Goal: Task Accomplishment & Management: Manage account settings

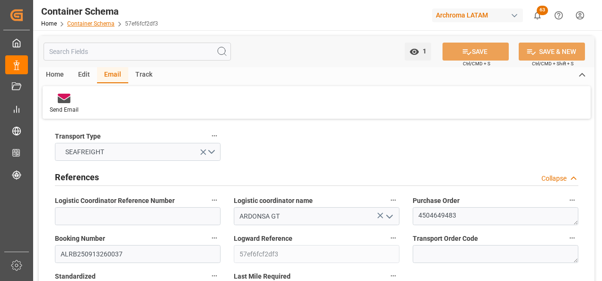
scroll to position [1230, 0]
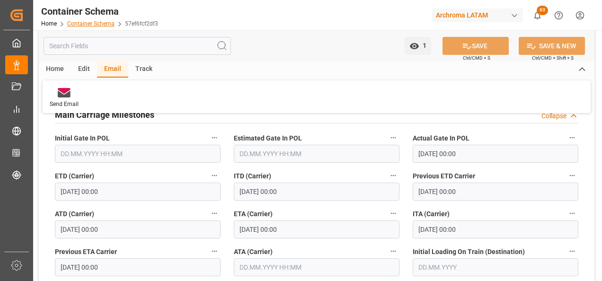
click at [93, 21] on link "Container Schema" at bounding box center [90, 23] width 47 height 7
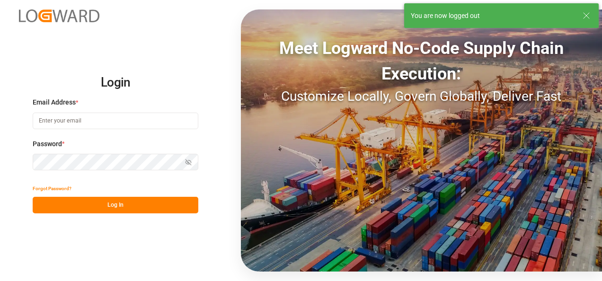
type input "valeria.hurtado@leschaco.com"
click at [139, 204] on button "Log In" at bounding box center [116, 205] width 166 height 17
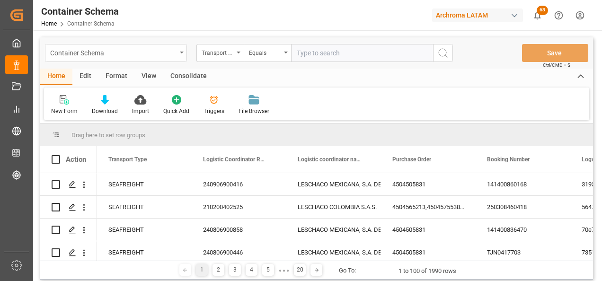
click at [181, 53] on div "Container Schema" at bounding box center [116, 53] width 142 height 18
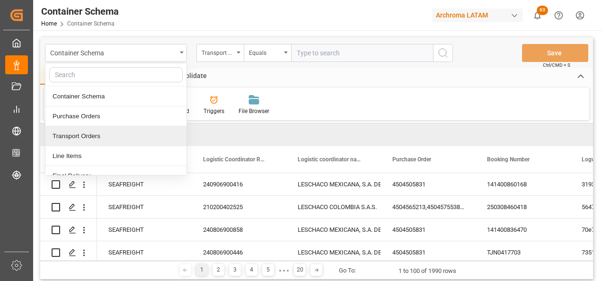
scroll to position [47, 0]
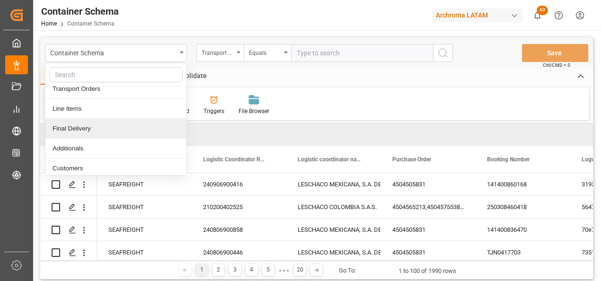
click at [125, 135] on div "Final Delivery" at bounding box center [115, 129] width 141 height 20
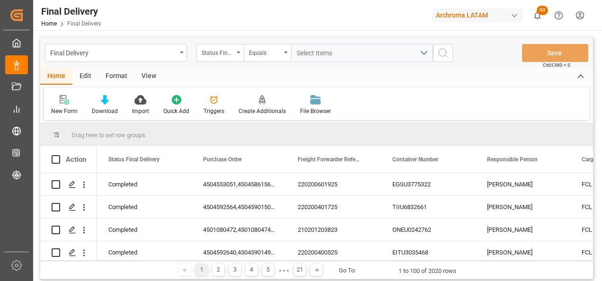
click at [219, 62] on div "Final Delivery Status Final Delivery Equals Select Items Save Ctrl/CMD + S" at bounding box center [316, 52] width 552 height 31
click at [219, 53] on div "Status Final Delivery" at bounding box center [217, 51] width 32 height 11
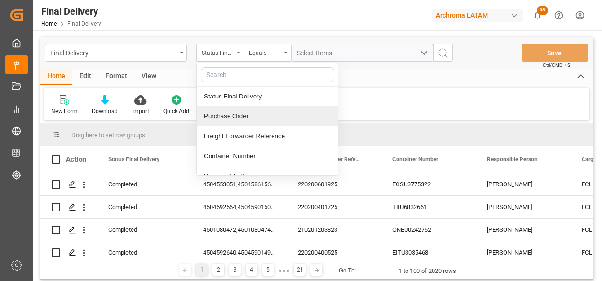
click at [235, 111] on div "Purchase Order" at bounding box center [267, 116] width 141 height 20
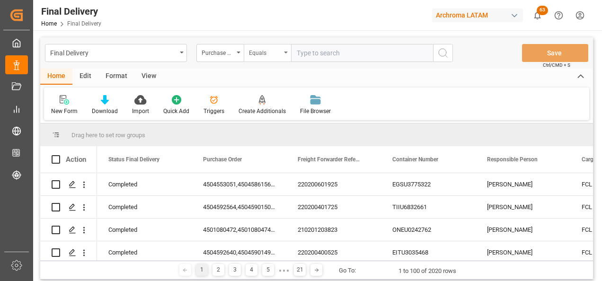
click at [254, 47] on div "Equals" at bounding box center [265, 51] width 32 height 11
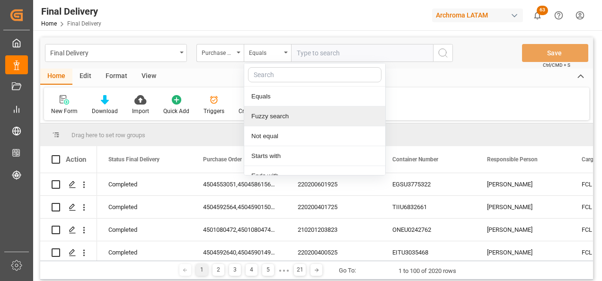
click at [264, 109] on div "Fuzzy search" at bounding box center [314, 116] width 141 height 20
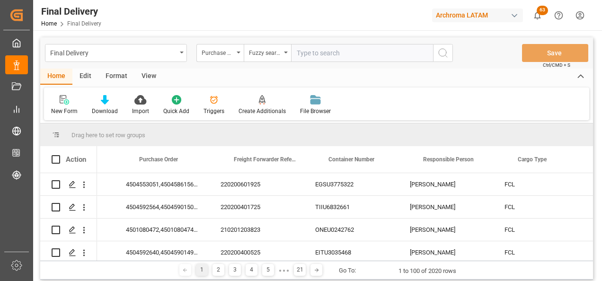
scroll to position [0, 82]
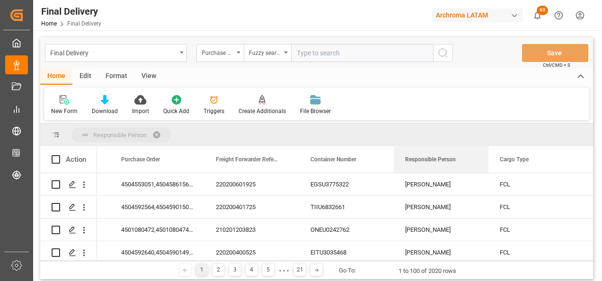
drag, startPoint x: 430, startPoint y: 153, endPoint x: 344, endPoint y: 138, distance: 87.5
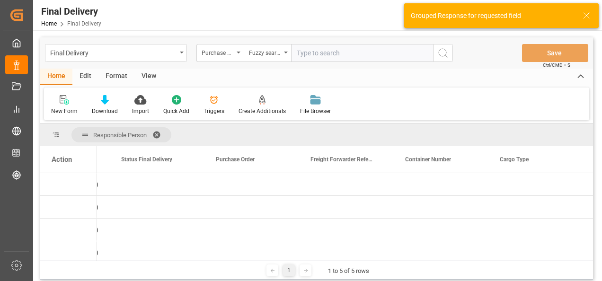
drag, startPoint x: 148, startPoint y: 261, endPoint x: 102, endPoint y: 261, distance: 46.3
click at [102, 261] on div "1 1 to 5 of 5 rows" at bounding box center [316, 270] width 552 height 19
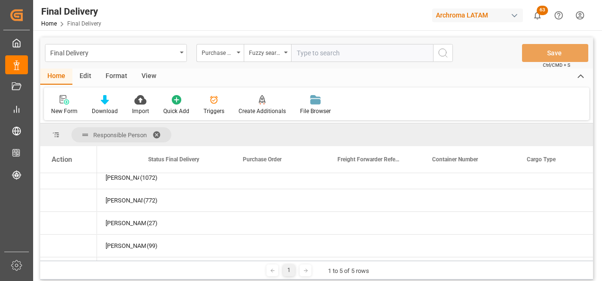
scroll to position [0, 0]
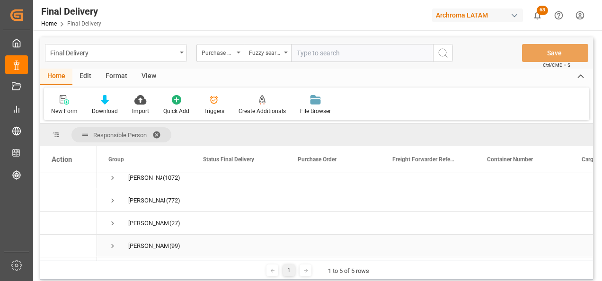
click at [113, 244] on span "Press SPACE to select this row." at bounding box center [112, 246] width 9 height 9
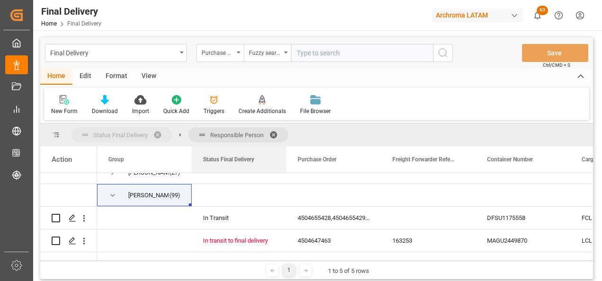
drag, startPoint x: 240, startPoint y: 162, endPoint x: 238, endPoint y: 141, distance: 20.9
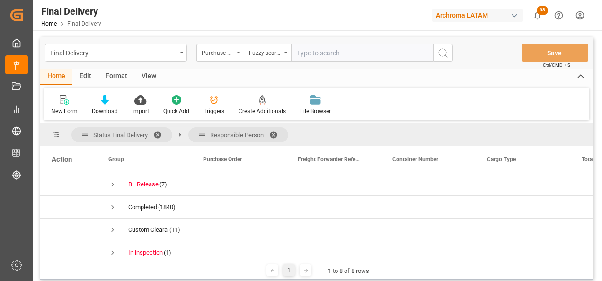
drag, startPoint x: 217, startPoint y: 136, endPoint x: 168, endPoint y: 135, distance: 48.2
click at [168, 135] on div "Status Final Delivery Responsible Person" at bounding box center [179, 134] width 217 height 15
drag, startPoint x: 210, startPoint y: 132, endPoint x: 175, endPoint y: 199, distance: 74.7
click at [191, 132] on span "Responsible Person" at bounding box center [238, 134] width 100 height 15
click at [113, 208] on span "Press SPACE to select this row." at bounding box center [112, 207] width 9 height 9
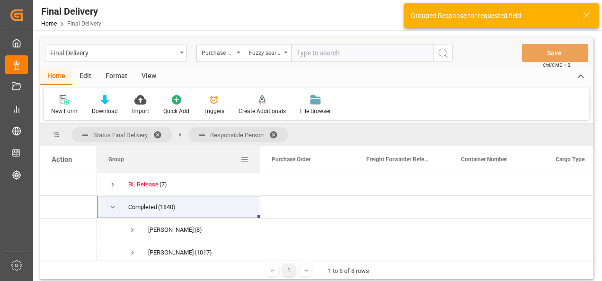
drag, startPoint x: 190, startPoint y: 161, endPoint x: 291, endPoint y: 160, distance: 101.7
click at [262, 160] on div at bounding box center [260, 159] width 4 height 26
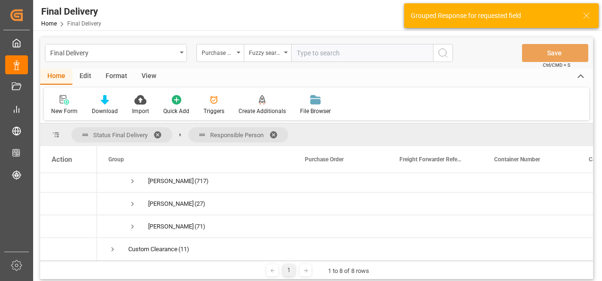
scroll to position [95, 0]
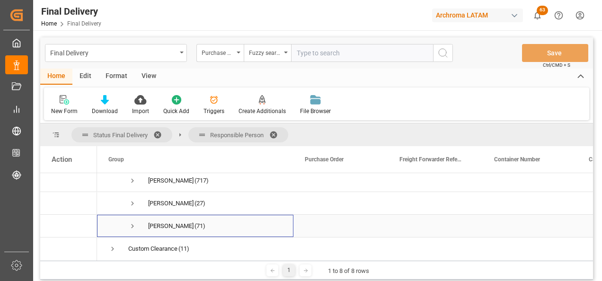
click at [132, 226] on span "Press SPACE to select this row." at bounding box center [132, 226] width 9 height 9
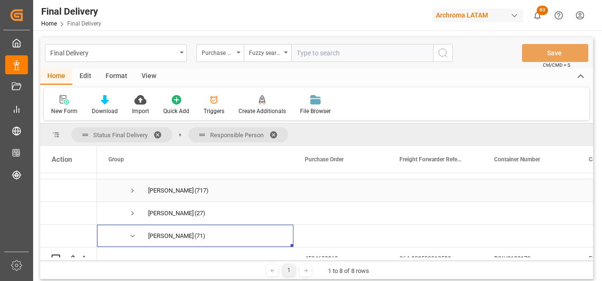
scroll to position [0, 0]
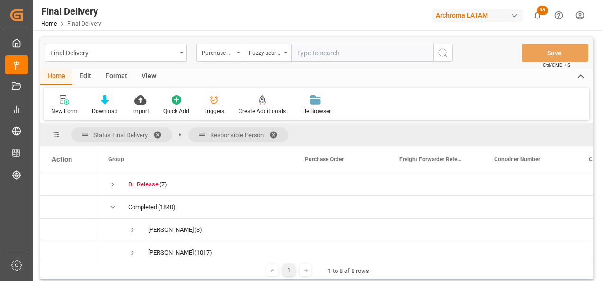
click at [159, 136] on span at bounding box center [160, 135] width 15 height 9
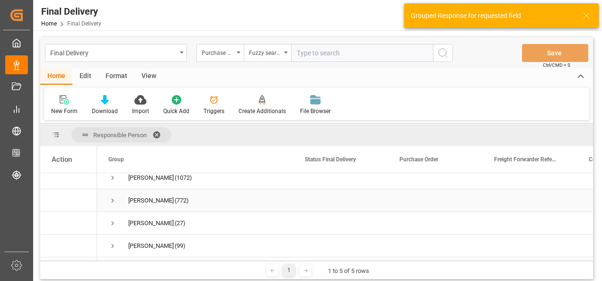
scroll to position [33, 0]
click at [116, 242] on span "Press SPACE to select this row." at bounding box center [112, 246] width 9 height 9
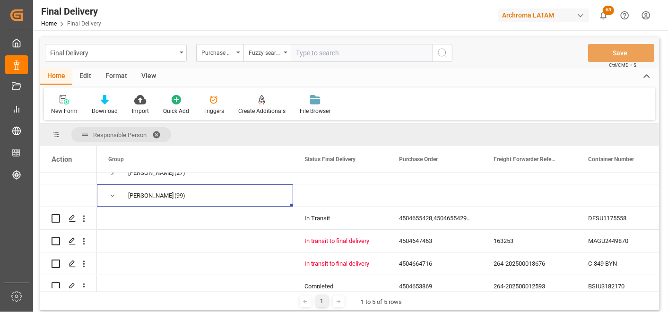
scroll to position [79, 0]
drag, startPoint x: 435, startPoint y: 0, endPoint x: 386, endPoint y: 30, distance: 57.1
click at [380, 22] on div "Final Delivery Home Final Delivery Archroma LATAM 63 Notifications Only show un…" at bounding box center [347, 15] width 642 height 30
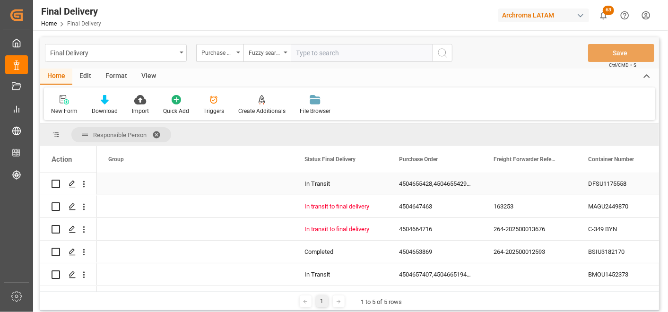
scroll to position [132, 0]
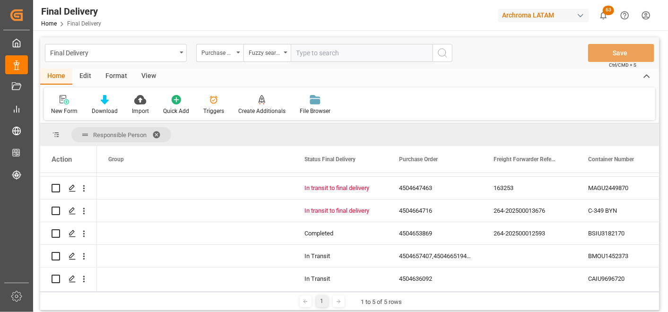
drag, startPoint x: 145, startPoint y: 291, endPoint x: 161, endPoint y: 289, distance: 16.2
click at [161, 280] on div "Responsible Person Drag here to set column labels Action Group Status Final Del…" at bounding box center [349, 216] width 619 height 187
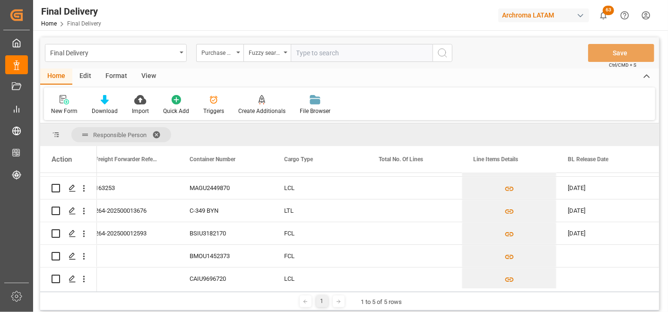
scroll to position [0, 494]
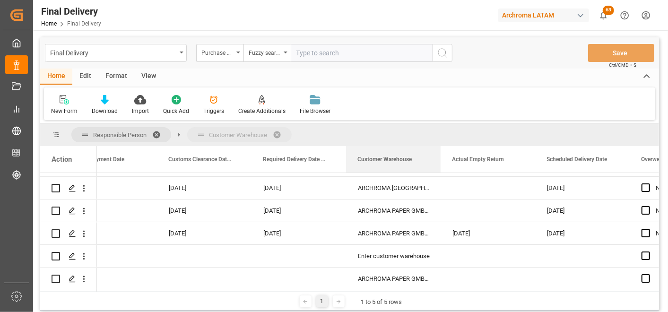
drag, startPoint x: 377, startPoint y: 163, endPoint x: 365, endPoint y: 140, distance: 25.2
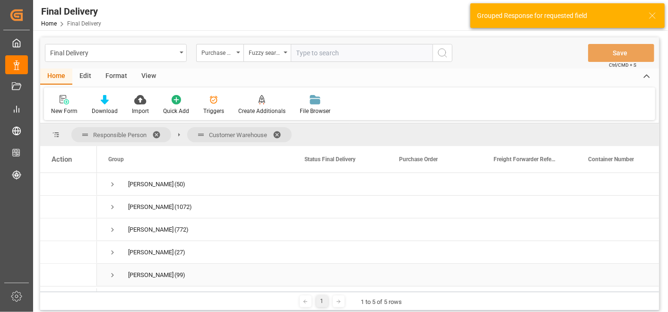
click at [114, 274] on span "Press SPACE to select this row." at bounding box center [112, 275] width 9 height 9
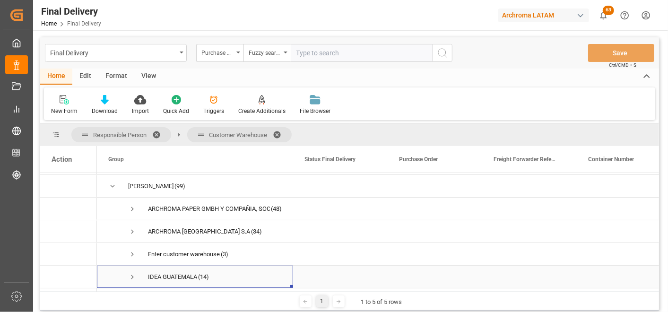
click at [132, 273] on span "Press SPACE to select this row." at bounding box center [132, 277] width 9 height 9
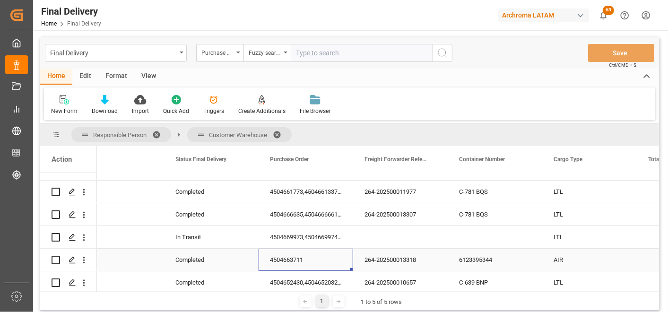
click at [313, 256] on div "4504663711" at bounding box center [306, 260] width 95 height 22
click at [291, 256] on div "4504663711" at bounding box center [306, 260] width 95 height 22
click at [277, 261] on div "4504663711" at bounding box center [306, 260] width 95 height 22
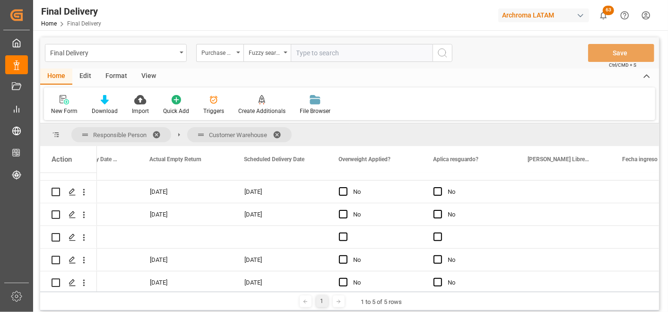
scroll to position [0, 1806]
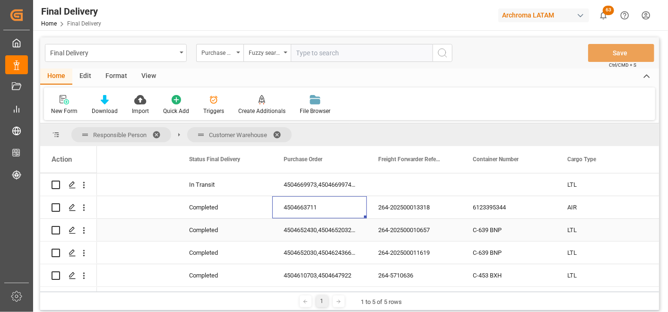
click at [314, 234] on div "4504652430,4504652032,4504652026" at bounding box center [319, 230] width 95 height 22
click at [313, 233] on div "4504652430,4504652032,4504652026" at bounding box center [319, 230] width 95 height 22
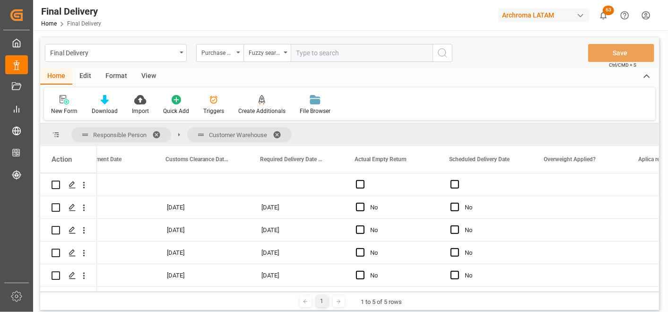
scroll to position [0, 1655]
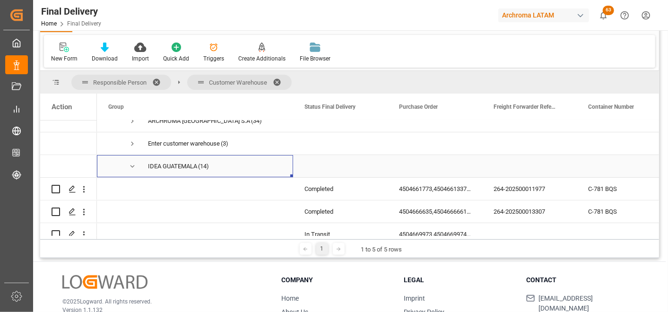
click at [133, 167] on span "Press SPACE to select this row." at bounding box center [132, 166] width 9 height 9
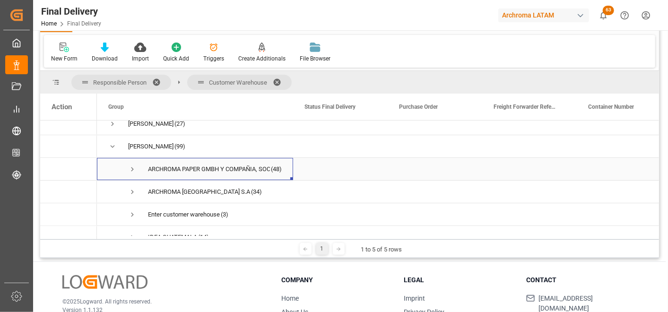
click at [133, 168] on span "Press SPACE to select this row." at bounding box center [132, 169] width 9 height 9
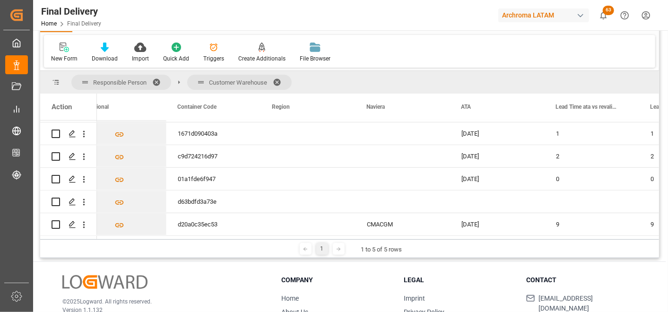
drag, startPoint x: 580, startPoint y: 239, endPoint x: 551, endPoint y: 239, distance: 28.4
click at [551, 239] on div "1 1 to 5 of 5 rows" at bounding box center [349, 248] width 619 height 19
drag, startPoint x: 563, startPoint y: 236, endPoint x: 536, endPoint y: 237, distance: 27.5
click at [536, 237] on div at bounding box center [376, 237] width 559 height 3
drag, startPoint x: 581, startPoint y: 236, endPoint x: 558, endPoint y: 236, distance: 22.7
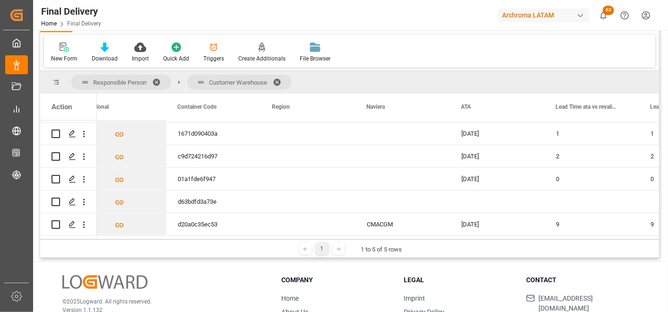
click at [558, 236] on div at bounding box center [376, 237] width 559 height 3
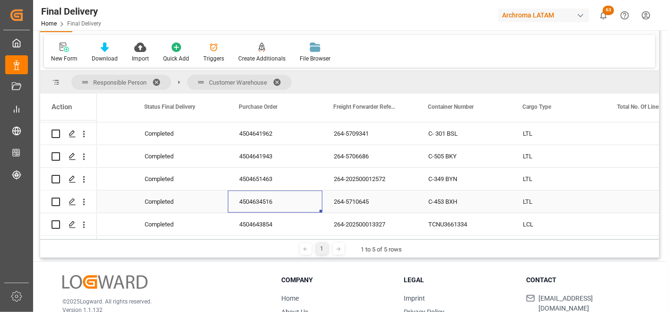
click at [243, 203] on div "4504634516" at bounding box center [275, 202] width 95 height 22
click at [257, 191] on div "4504634516" at bounding box center [275, 202] width 95 height 22
click at [259, 196] on div "4504634516" at bounding box center [275, 202] width 95 height 22
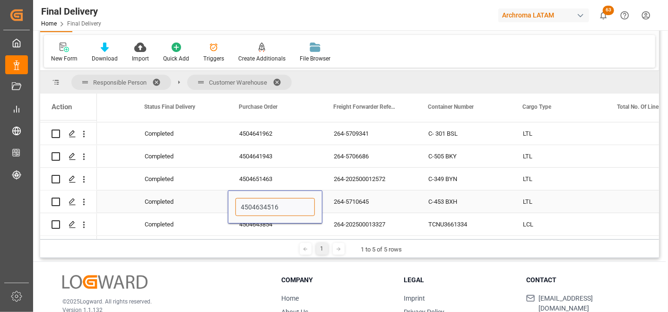
drag, startPoint x: 281, startPoint y: 208, endPoint x: 230, endPoint y: 213, distance: 50.9
click at [230, 213] on div "4504634516" at bounding box center [275, 207] width 95 height 33
click at [367, 196] on div "264-5710645" at bounding box center [370, 202] width 95 height 22
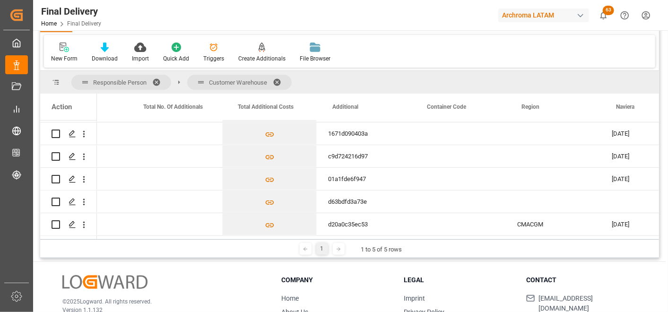
scroll to position [0, 3968]
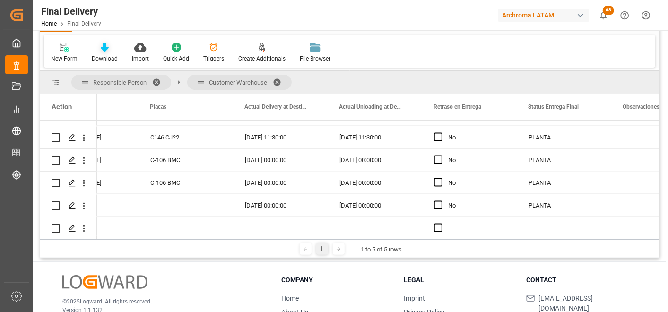
click at [111, 50] on div at bounding box center [105, 47] width 26 height 10
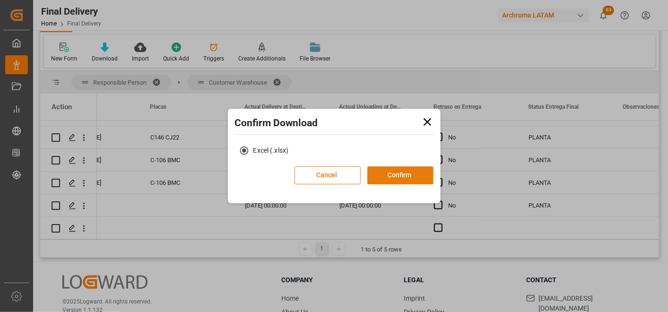
click at [384, 169] on button "Confirm" at bounding box center [400, 175] width 66 height 18
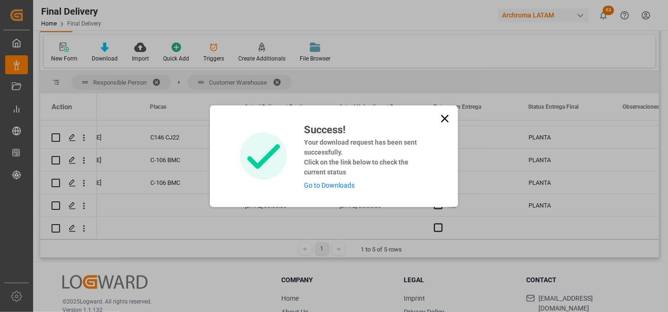
click at [347, 186] on link "Go to Downloads" at bounding box center [329, 186] width 51 height 8
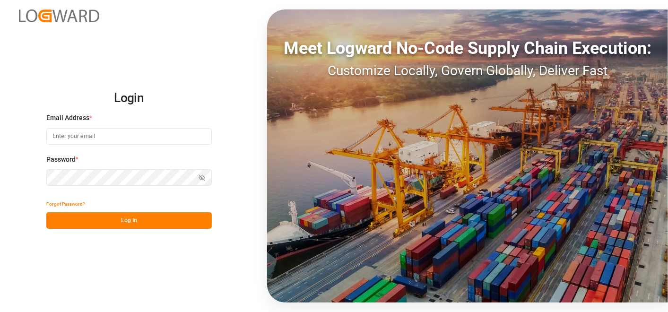
type input "valeria.hurtado@leschaco.com"
click at [184, 222] on button "Log In" at bounding box center [129, 220] width 166 height 17
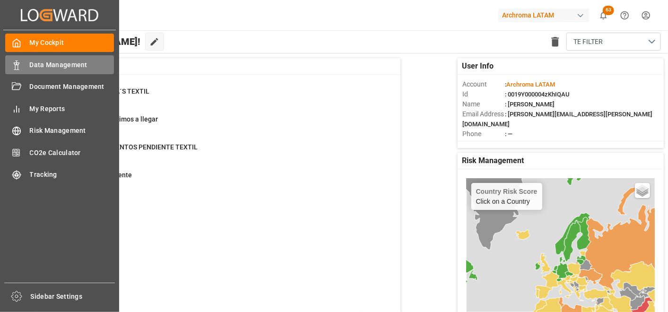
click at [24, 60] on div "Data Management Data Management" at bounding box center [59, 64] width 109 height 18
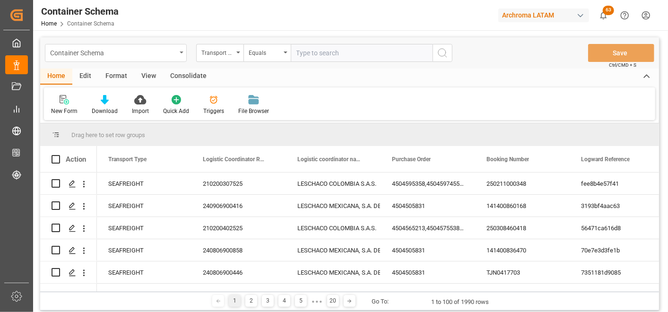
click at [180, 55] on div "Container Schema" at bounding box center [116, 53] width 142 height 18
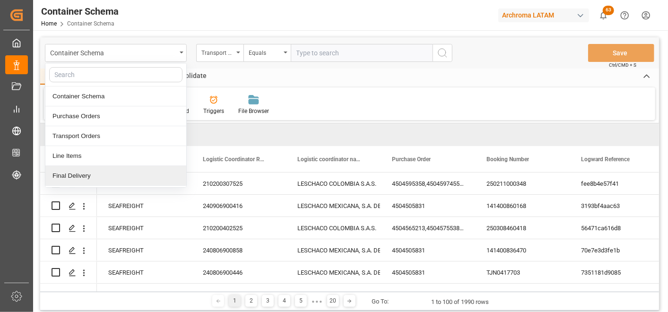
click at [140, 177] on div "Final Delivery" at bounding box center [115, 176] width 141 height 20
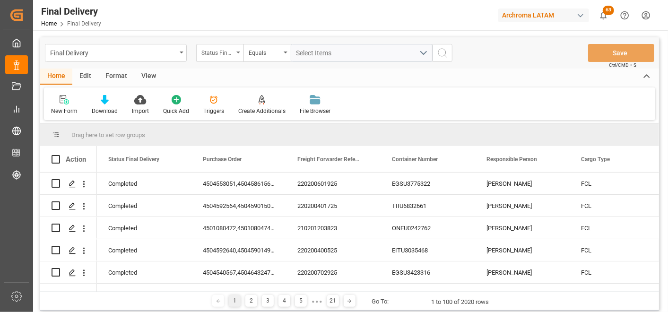
click at [218, 49] on div "Status Final Delivery" at bounding box center [217, 51] width 32 height 11
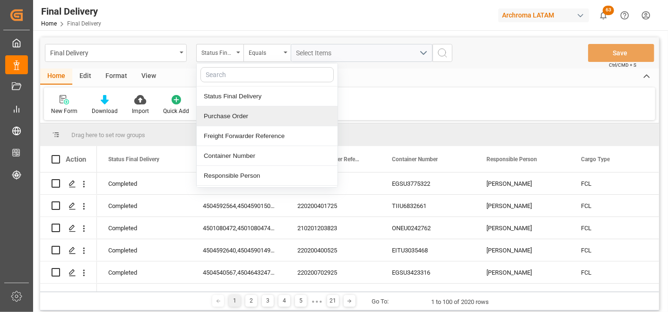
click at [233, 119] on div "Purchase Order" at bounding box center [267, 116] width 141 height 20
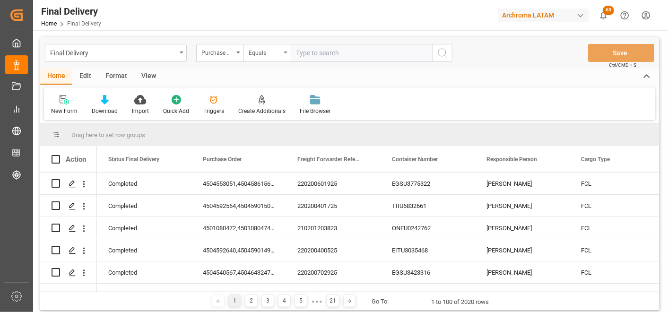
click at [253, 55] on div "Equals" at bounding box center [265, 51] width 32 height 11
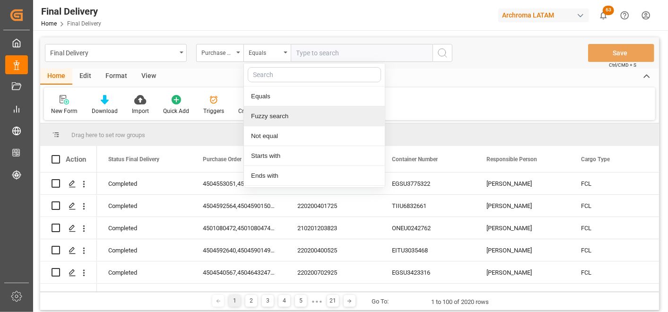
click at [278, 110] on div "Fuzzy search" at bounding box center [314, 116] width 141 height 20
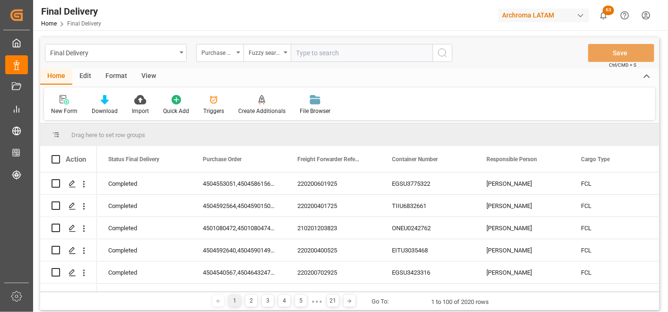
click at [399, 52] on input "text" at bounding box center [362, 53] width 142 height 18
paste input "4504641936"
click at [332, 46] on input "4504641936" at bounding box center [362, 53] width 142 height 18
click at [334, 47] on input "4504641936" at bounding box center [362, 53] width 142 height 18
click at [313, 57] on input "4504641936" at bounding box center [362, 53] width 142 height 18
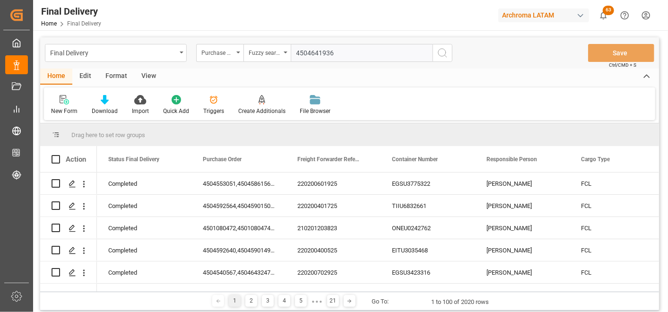
click at [313, 57] on input "4504641936" at bounding box center [362, 53] width 142 height 18
paste input "63711"
type input "4504663711"
click at [450, 54] on button "search button" at bounding box center [443, 53] width 20 height 18
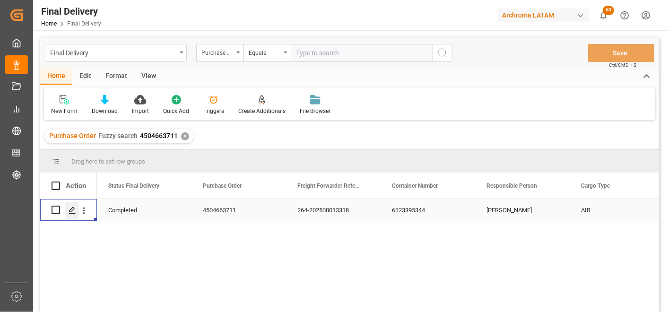
click at [75, 207] on icon "Press SPACE to select this row." at bounding box center [73, 211] width 8 height 8
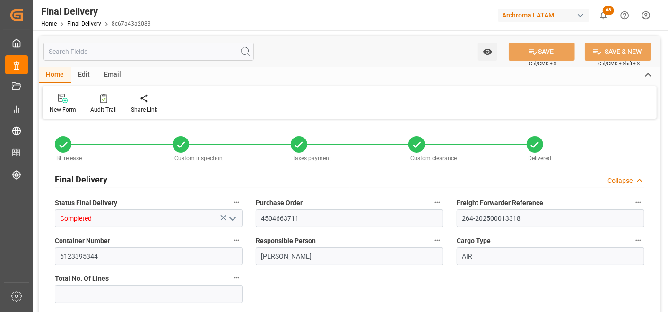
type input "1"
type input "24.09.2025"
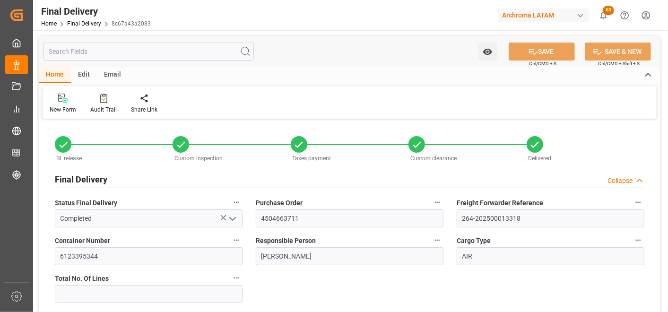
type input "24.09.2025"
type input "01.10.2025"
type input "25.09.2025"
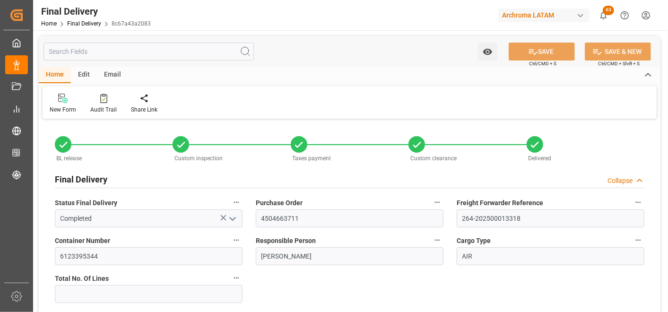
type input "25.09.2025 00:00"
type input "23.09.2025"
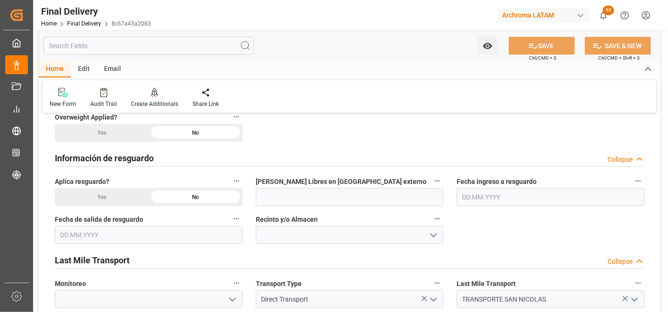
scroll to position [578, 0]
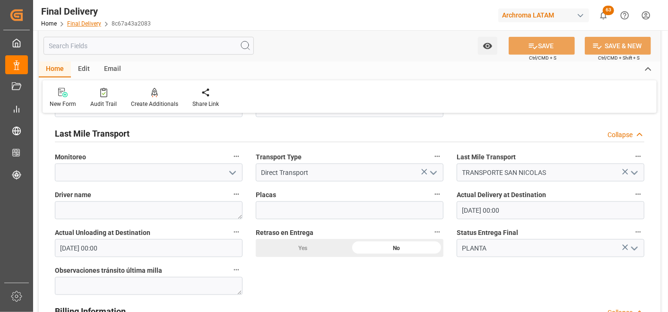
click at [88, 24] on link "Final Delivery" at bounding box center [84, 23] width 34 height 7
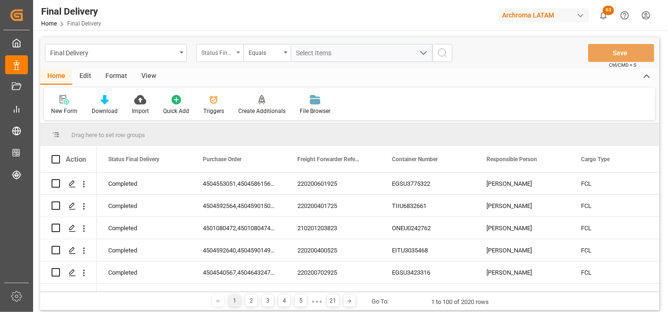
click at [225, 57] on div "Status Final Delivery" at bounding box center [219, 53] width 47 height 18
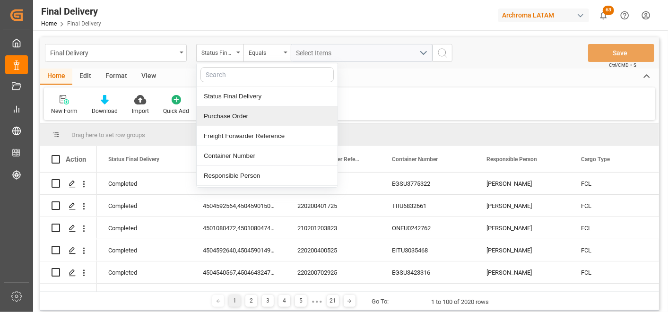
click at [252, 114] on div "Purchase Order" at bounding box center [267, 116] width 141 height 20
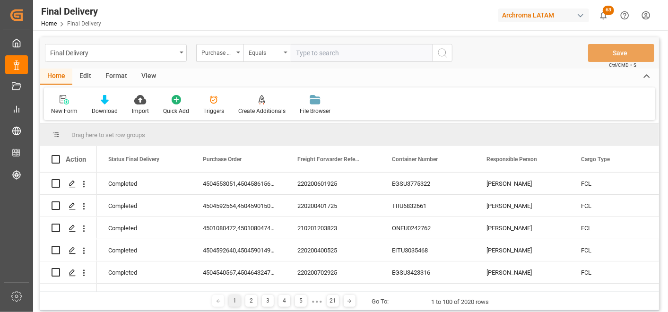
click at [260, 57] on div "Equals" at bounding box center [265, 51] width 32 height 11
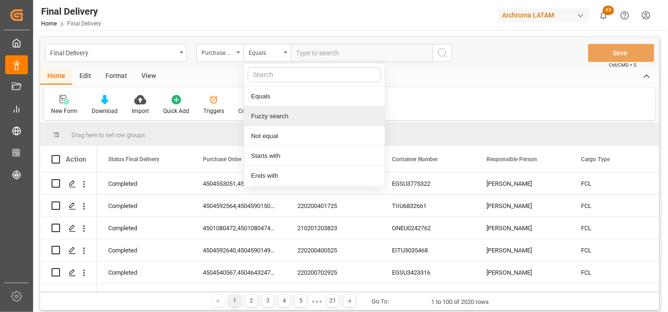
click at [270, 113] on div "Fuzzy search" at bounding box center [314, 116] width 141 height 20
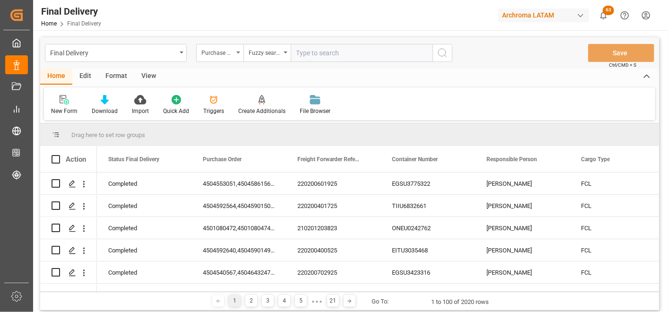
paste input "4504652032"
type input "4504652032"
click at [442, 55] on icon "search button" at bounding box center [442, 52] width 11 height 11
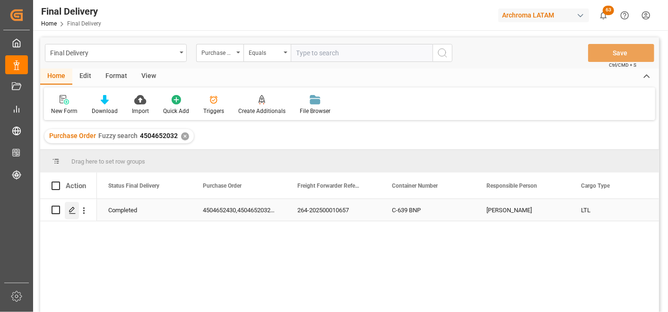
click at [70, 213] on line "Press SPACE to select this row." at bounding box center [73, 213] width 6 height 0
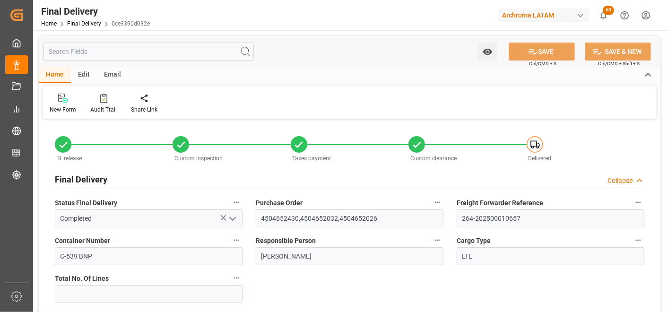
type input "18.08.2025"
type input "20.08.2025"
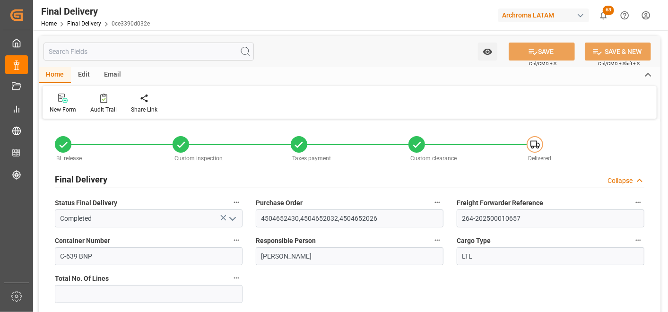
type input "18.08.2025"
type input "19.08.2025"
type input "18.08.2025"
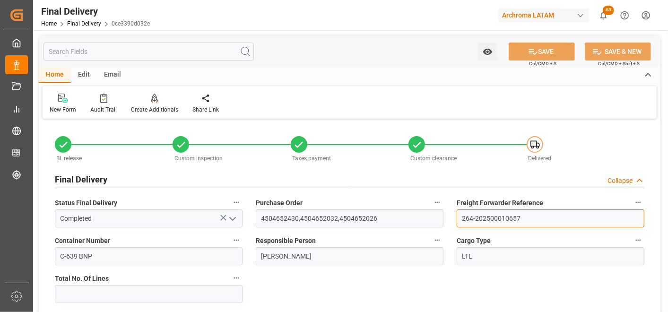
drag, startPoint x: 464, startPoint y: 218, endPoint x: 549, endPoint y: 216, distance: 85.1
click at [549, 216] on input "264-202500010657" at bounding box center [551, 218] width 188 height 18
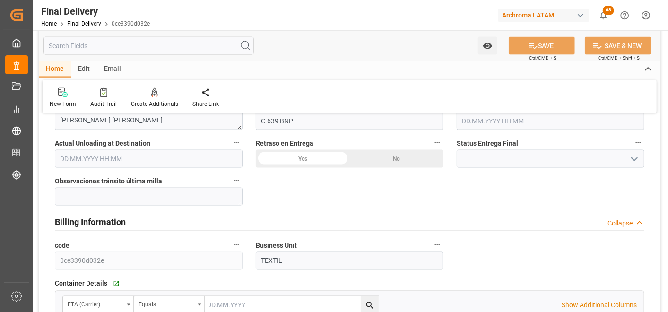
scroll to position [683, 0]
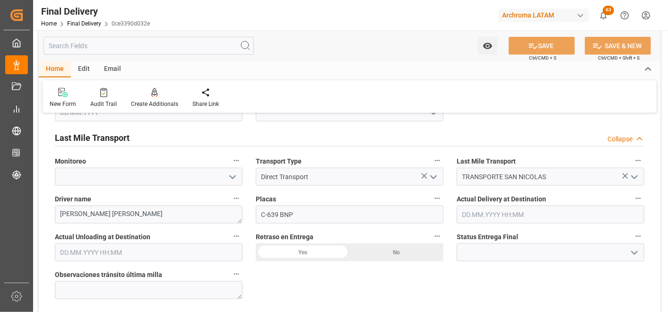
click at [495, 209] on input "text" at bounding box center [551, 215] width 188 height 18
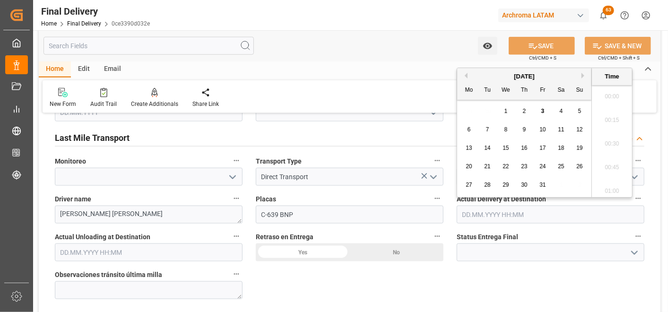
scroll to position [1256, 0]
click at [463, 76] on button "Previous Month" at bounding box center [465, 76] width 6 height 6
click at [466, 73] on button "Previous Month" at bounding box center [465, 76] width 6 height 6
click at [490, 169] on span "19" at bounding box center [487, 166] width 6 height 7
type input "19.08.2025 00:00"
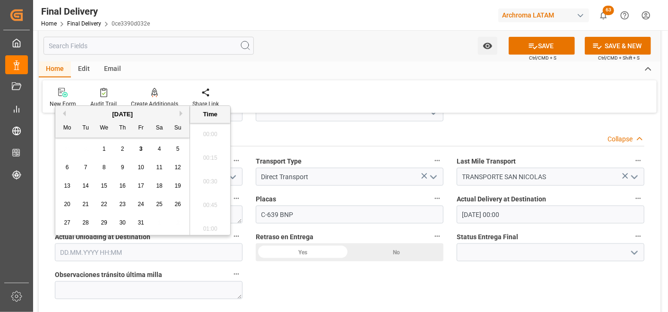
click at [106, 258] on input "text" at bounding box center [149, 253] width 188 height 18
click at [176, 187] on span "19" at bounding box center [178, 186] width 6 height 7
click at [62, 114] on button "Previous Month" at bounding box center [63, 114] width 6 height 6
click at [82, 203] on span "19" at bounding box center [85, 204] width 6 height 7
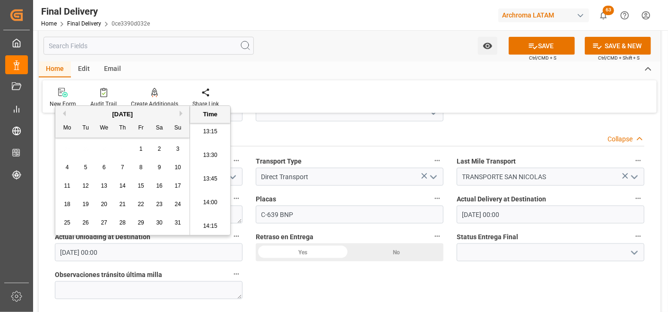
type input "19.08.2025 00:00"
click at [469, 275] on div "BL release Custom inspection Taxes payment Custom clearance Delivered Final Del…" at bounding box center [350, 84] width 622 height 1291
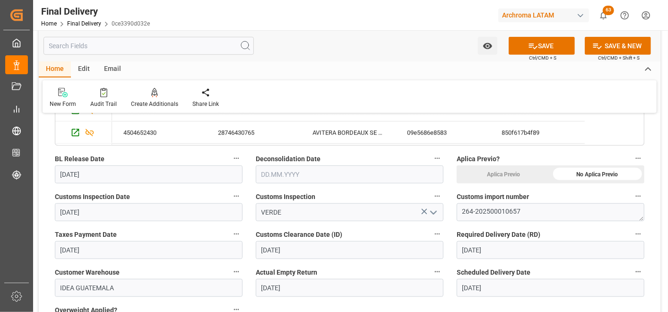
scroll to position [315, 0]
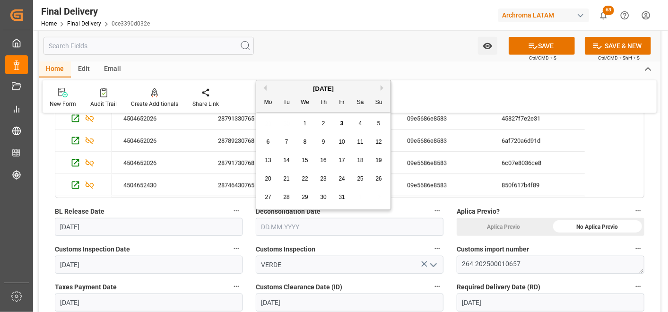
click at [266, 227] on input "text" at bounding box center [350, 227] width 188 height 18
click at [266, 90] on button "Previous Month" at bounding box center [264, 88] width 6 height 6
click at [262, 87] on button "Previous Month" at bounding box center [264, 88] width 6 height 6
click at [289, 180] on span "19" at bounding box center [286, 178] width 6 height 7
type input "19.08.2025"
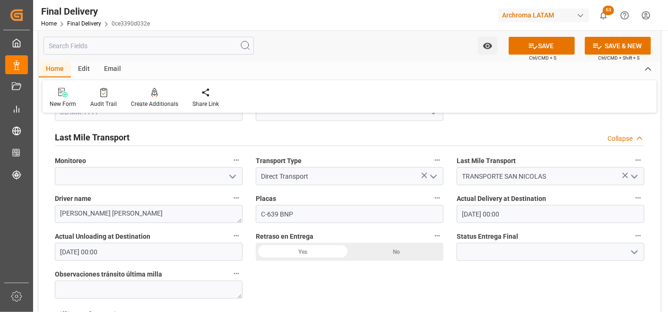
scroll to position [683, 0]
click at [636, 249] on icon "open menu" at bounding box center [634, 252] width 11 height 11
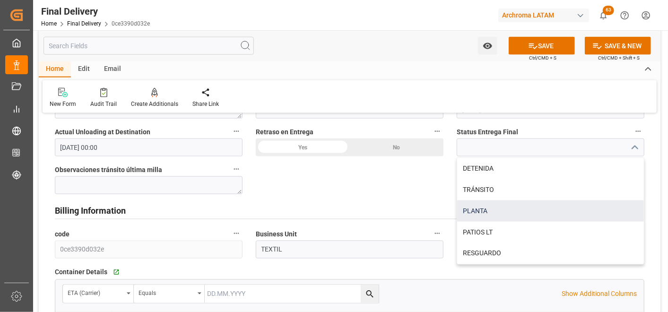
click at [481, 211] on div "PLANTA" at bounding box center [550, 211] width 187 height 21
type input "PLANTA"
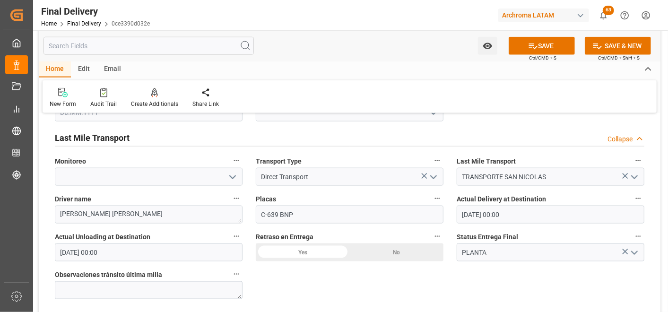
click at [393, 248] on div "No" at bounding box center [397, 253] width 94 height 18
click at [528, 42] on icon at bounding box center [533, 46] width 10 height 10
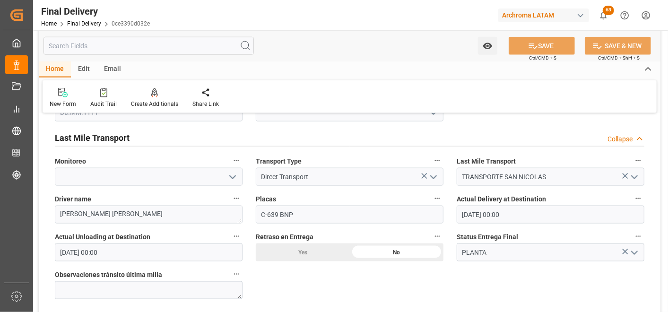
click at [84, 16] on div "Final Delivery" at bounding box center [95, 11] width 109 height 14
click at [84, 23] on link "Final Delivery" at bounding box center [84, 23] width 34 height 7
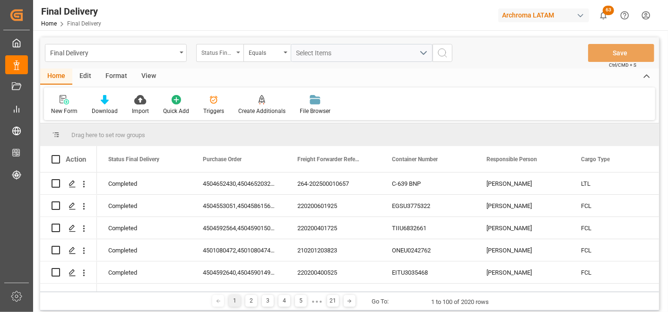
click at [211, 57] on div "Status Final Delivery" at bounding box center [217, 51] width 32 height 11
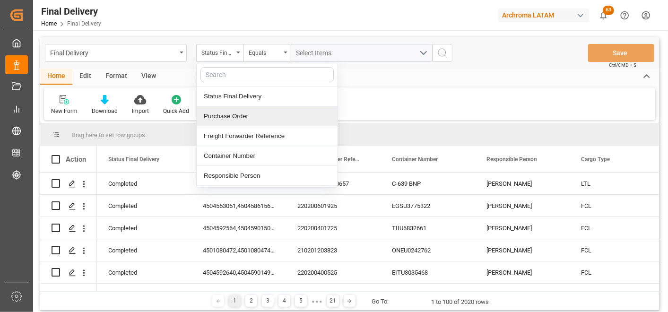
click at [244, 115] on div "Purchase Order" at bounding box center [267, 116] width 141 height 20
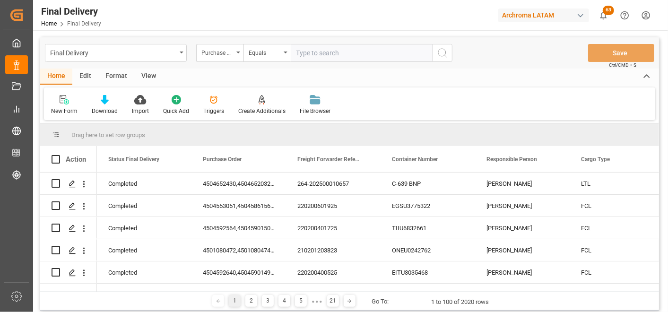
drag, startPoint x: 248, startPoint y: 53, endPoint x: 252, endPoint y: 62, distance: 9.1
click at [249, 53] on div "Equals" at bounding box center [265, 51] width 32 height 11
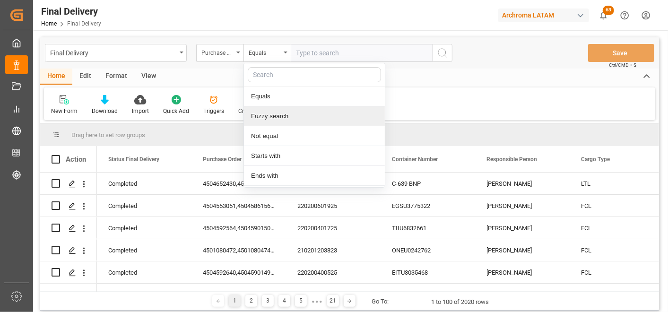
click at [266, 109] on div "Fuzzy search" at bounding box center [314, 116] width 141 height 20
paste input "264-202500010657"
type input "264-202500010657"
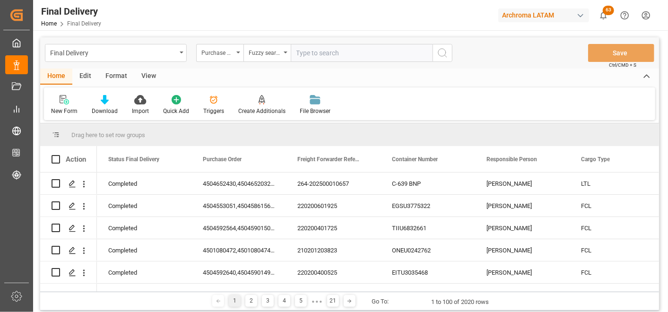
click at [314, 48] on input "text" at bounding box center [362, 53] width 142 height 18
paste input "4504634516"
type input "4504634516"
click at [442, 59] on button "search button" at bounding box center [443, 53] width 20 height 18
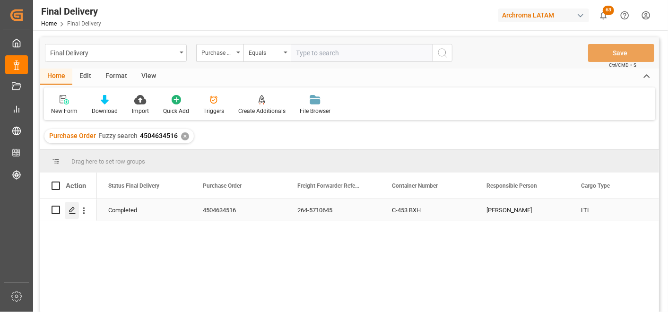
click at [75, 214] on icon "Press SPACE to select this row." at bounding box center [73, 211] width 8 height 8
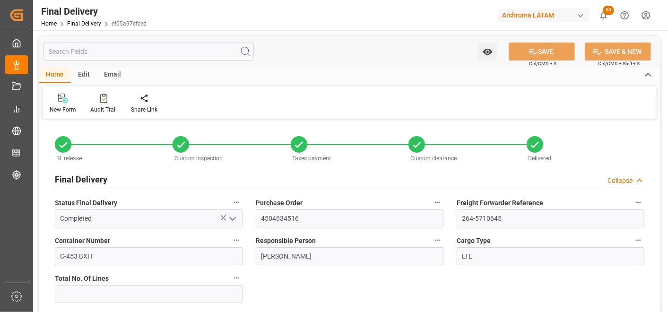
type input "08.08.2025"
type input "11.08.2025"
type input "08.08.2025"
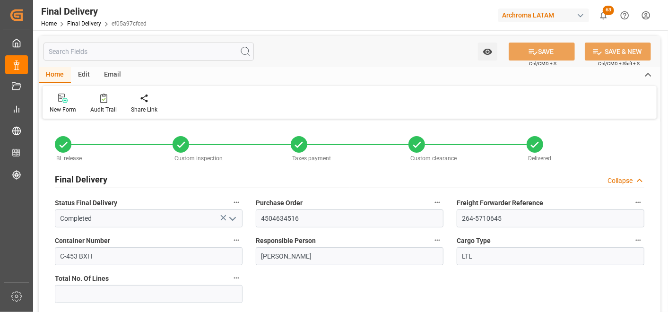
type input "11.08.2025"
type input "11.08.2025 13:15"
type input "11.08.2025 00:00"
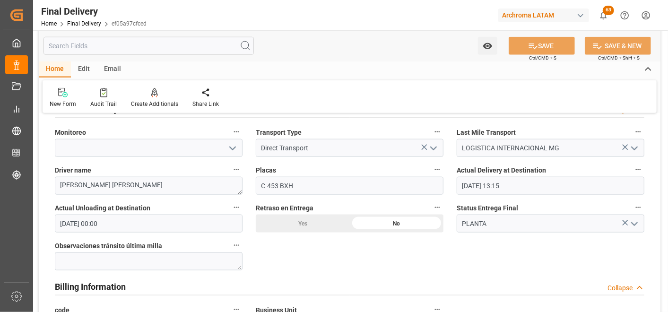
scroll to position [578, 0]
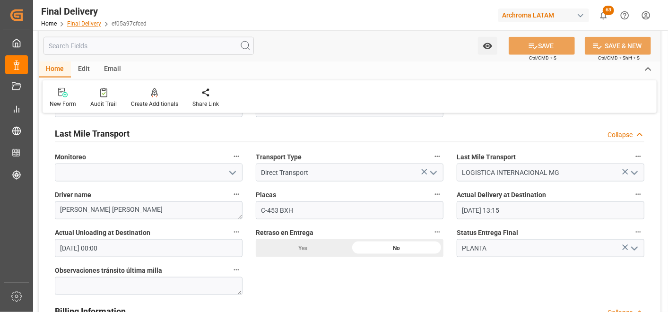
click at [95, 22] on link "Final Delivery" at bounding box center [84, 23] width 34 height 7
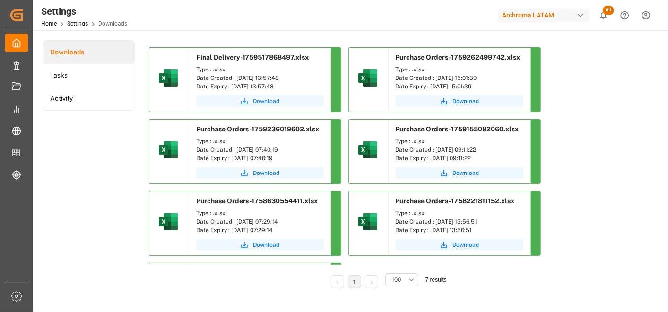
click at [261, 105] on span "Download" at bounding box center [266, 101] width 26 height 9
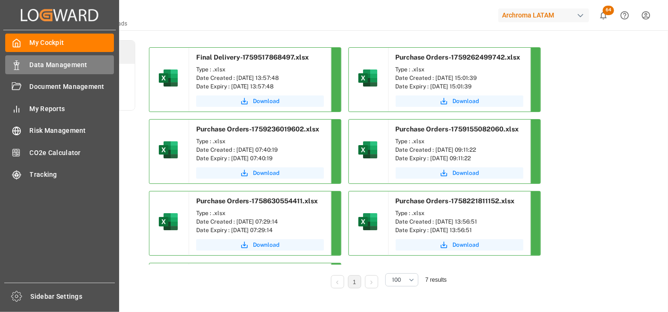
click at [19, 64] on icon at bounding box center [16, 65] width 9 height 9
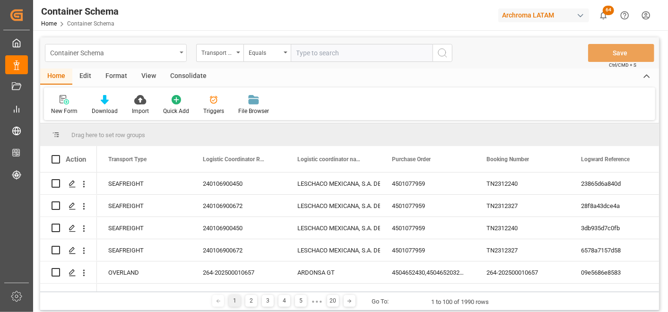
click at [178, 57] on div "Container Schema" at bounding box center [116, 53] width 142 height 18
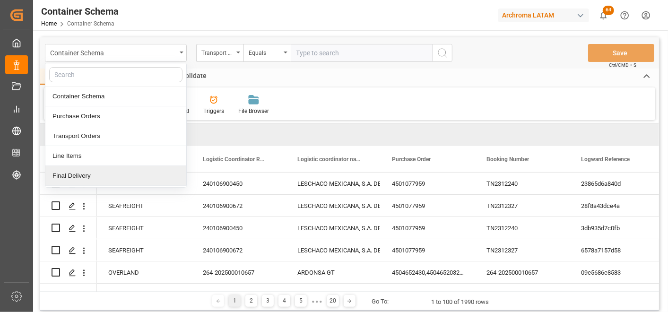
click at [118, 173] on div "Final Delivery" at bounding box center [115, 176] width 141 height 20
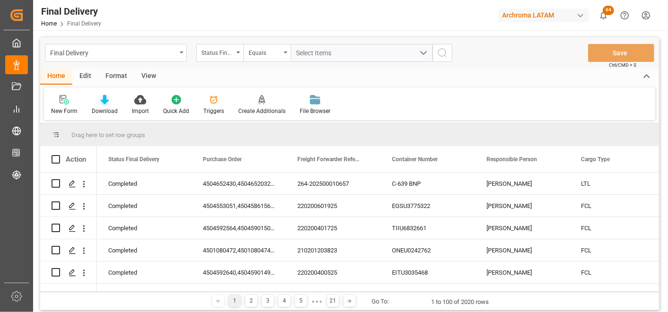
click at [98, 105] on div "Download" at bounding box center [105, 105] width 40 height 21
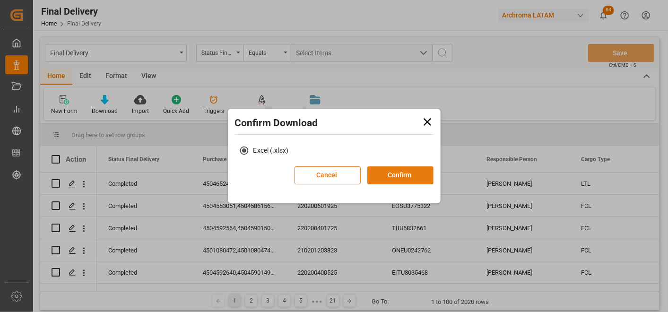
click at [372, 167] on button "Confirm" at bounding box center [400, 175] width 66 height 18
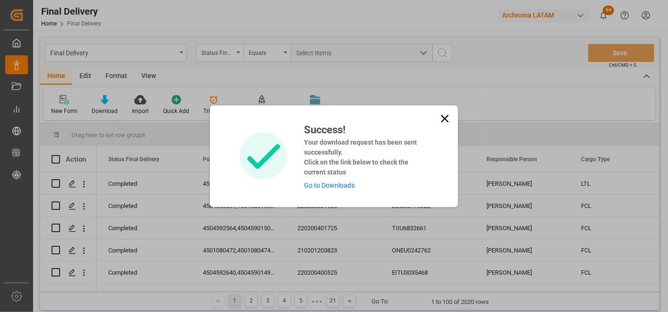
click at [343, 187] on link "Go to Downloads" at bounding box center [329, 186] width 51 height 8
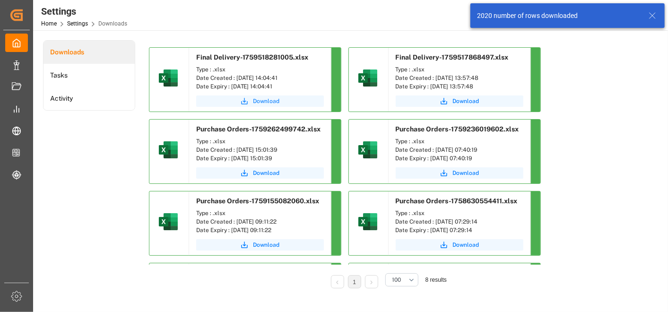
click at [303, 98] on button "Download" at bounding box center [260, 101] width 128 height 11
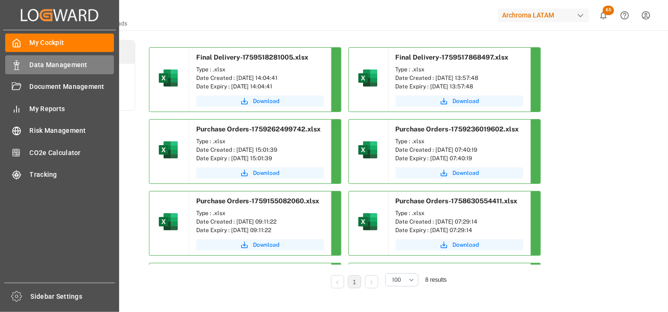
click at [20, 61] on icon at bounding box center [16, 65] width 9 height 9
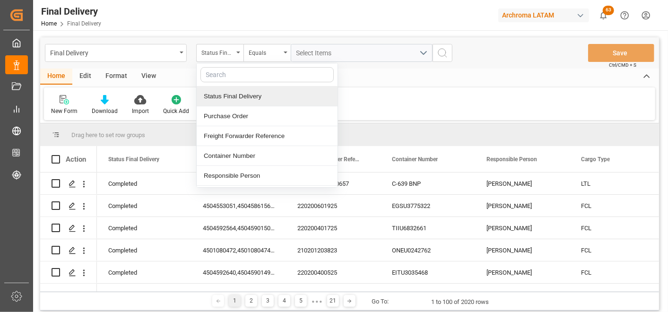
click at [241, 113] on div "Purchase Order" at bounding box center [267, 116] width 141 height 20
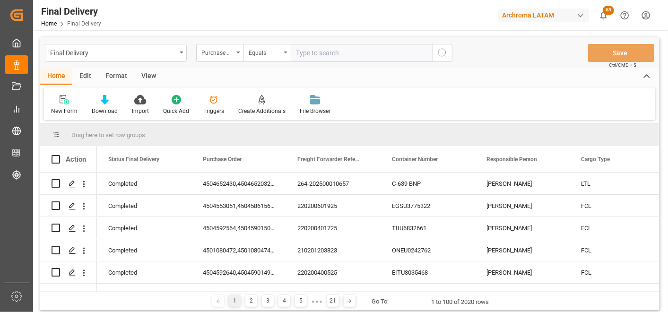
click at [263, 54] on div "Equals" at bounding box center [265, 51] width 32 height 11
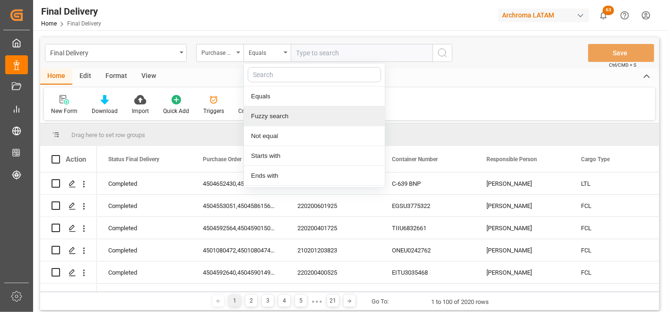
click at [292, 110] on div "Fuzzy search" at bounding box center [314, 116] width 141 height 20
paste input "4504669973"
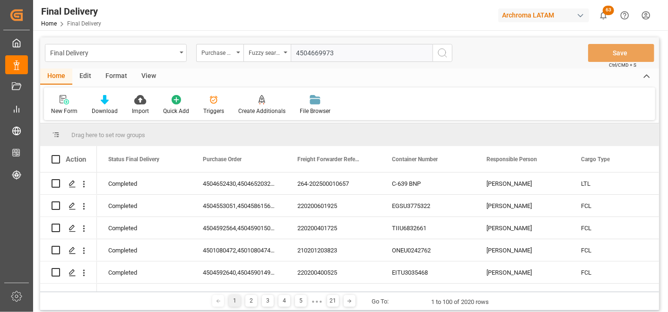
type input "4504669973"
click at [443, 51] on icon "search button" at bounding box center [442, 52] width 11 height 11
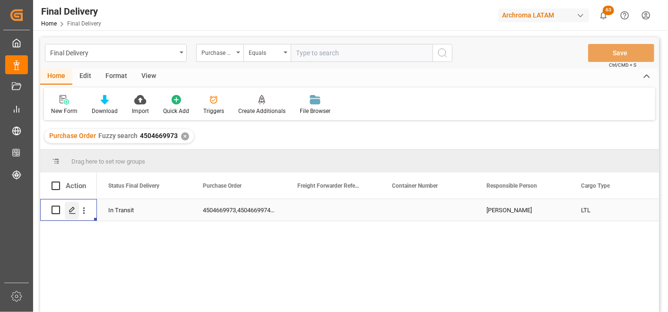
click at [72, 213] on icon "Press SPACE to select this row." at bounding box center [73, 211] width 8 height 8
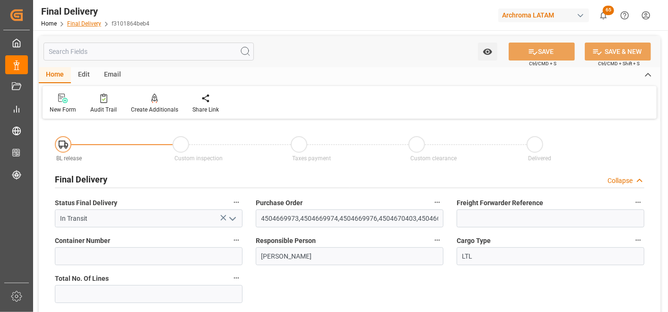
click at [86, 26] on link "Final Delivery" at bounding box center [84, 23] width 34 height 7
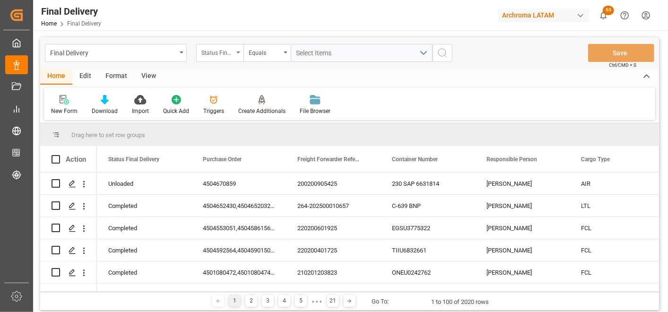
click at [227, 53] on div "Status Final Delivery" at bounding box center [217, 51] width 32 height 11
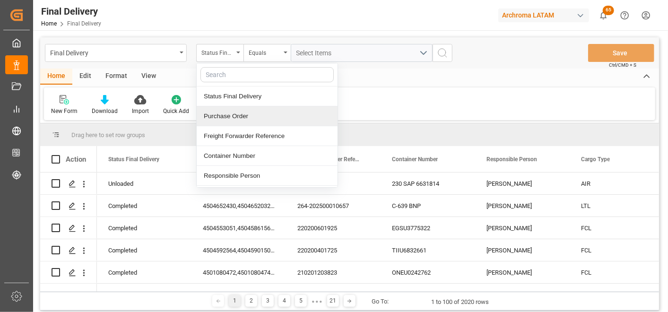
click at [237, 110] on div "Purchase Order" at bounding box center [267, 116] width 141 height 20
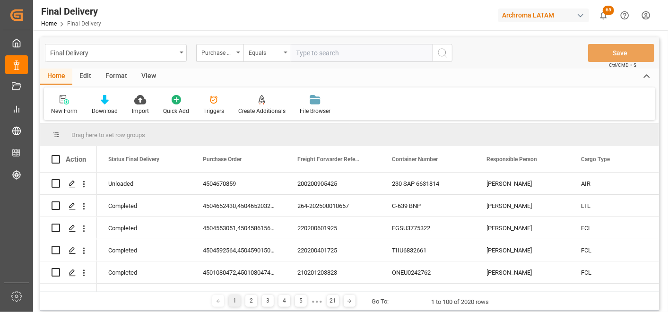
click at [262, 53] on div "Equals" at bounding box center [265, 51] width 32 height 11
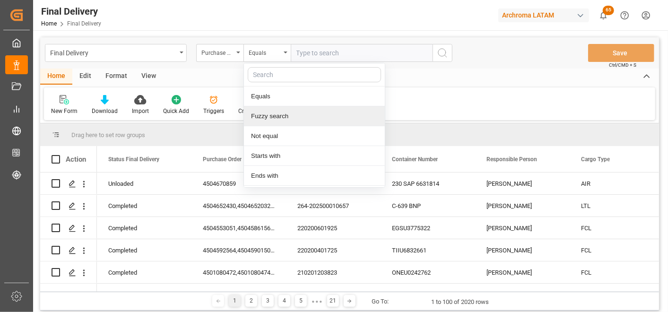
click at [283, 113] on div "Fuzzy search" at bounding box center [314, 116] width 141 height 20
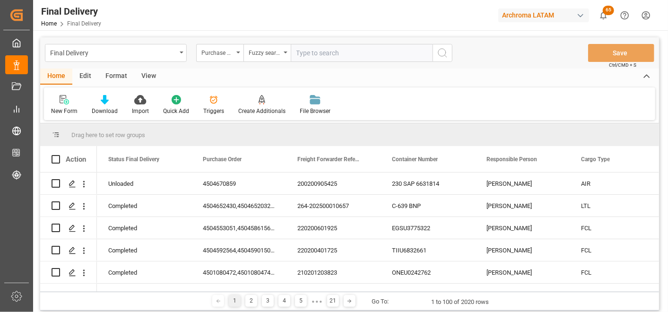
click at [313, 56] on input "text" at bounding box center [362, 53] width 142 height 18
paste input "4504664716"
type input "4504664716"
click at [435, 52] on button "search button" at bounding box center [443, 53] width 20 height 18
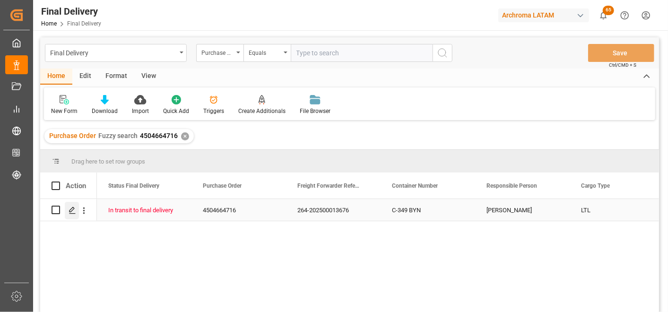
click at [71, 212] on icon "Press SPACE to select this row." at bounding box center [73, 211] width 8 height 8
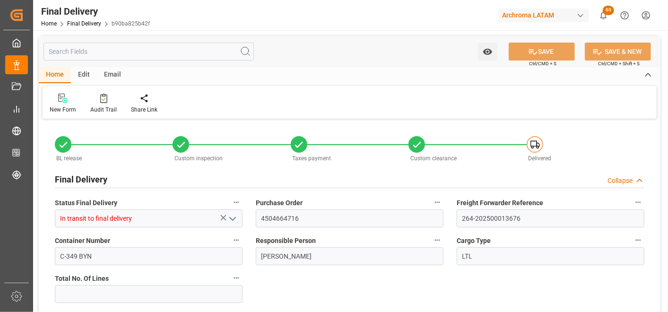
type input "[DATE]"
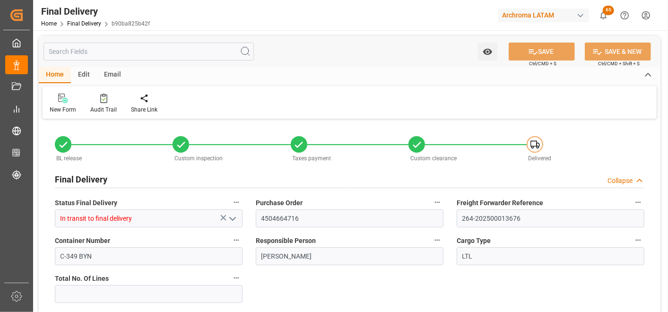
type input "[DATE]"
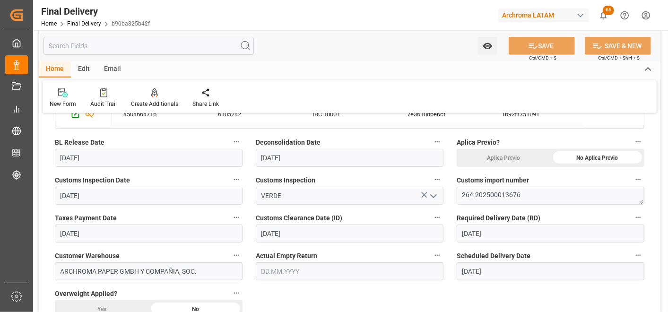
scroll to position [367, 0]
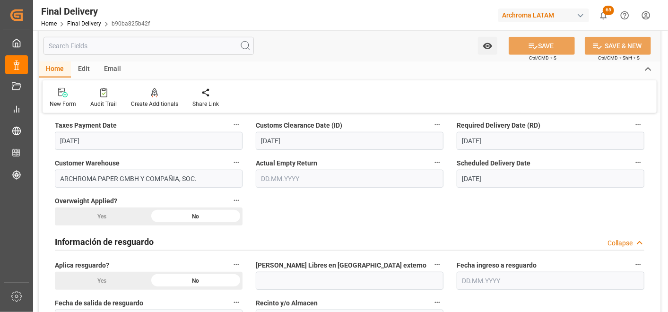
click at [294, 180] on input "text" at bounding box center [350, 179] width 188 height 18
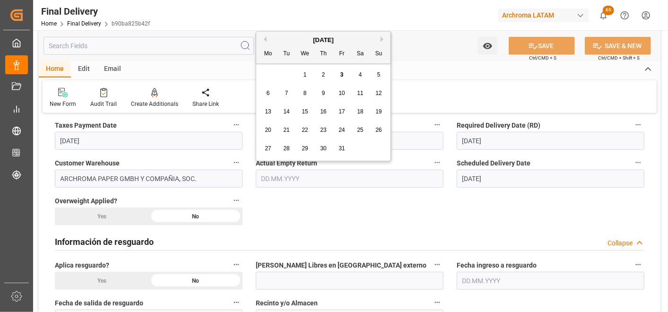
click at [340, 74] on span "3" at bounding box center [341, 74] width 3 height 7
type input "[DATE]"
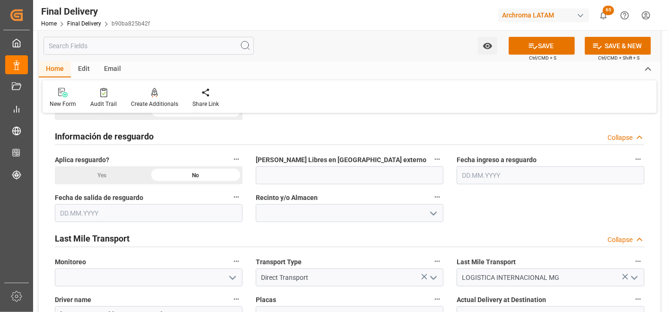
scroll to position [578, 0]
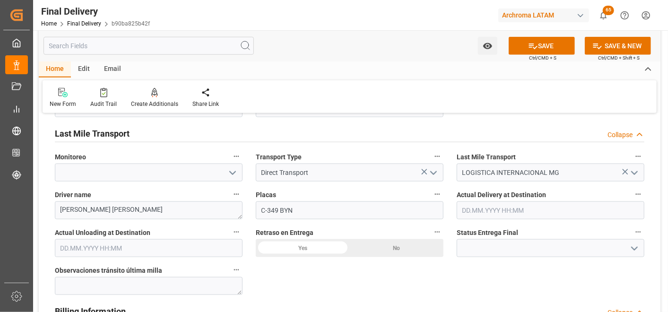
click at [158, 252] on input "text" at bounding box center [149, 248] width 188 height 18
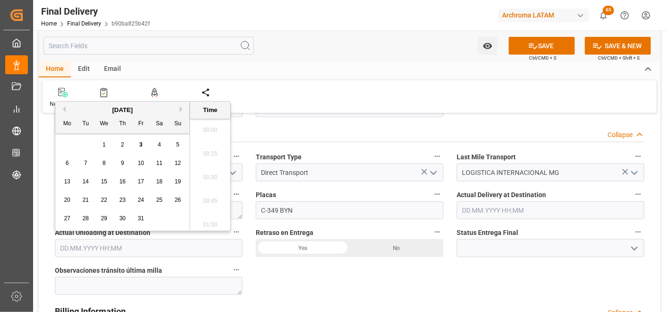
scroll to position [1327, 0]
click at [140, 142] on span "3" at bounding box center [141, 144] width 3 height 7
type input "[DATE] 00:00"
click at [522, 217] on input "text" at bounding box center [551, 210] width 188 height 18
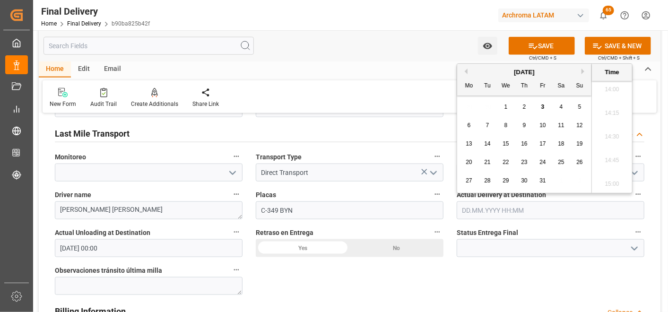
click at [536, 105] on div "29 30 1 2 3 4 5" at bounding box center [524, 107] width 129 height 18
click at [545, 105] on div "3" at bounding box center [543, 107] width 12 height 11
type input "[DATE] 00:00"
click at [396, 247] on div "No" at bounding box center [397, 248] width 94 height 18
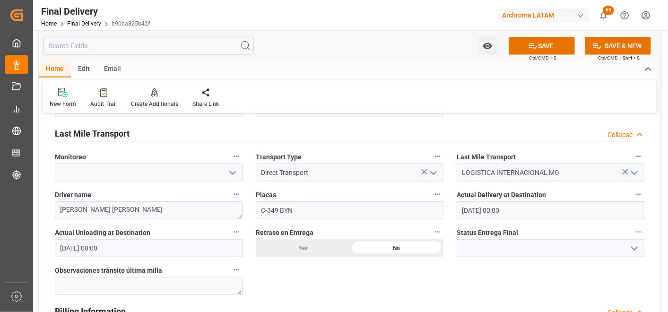
click at [636, 253] on icon "open menu" at bounding box center [634, 248] width 11 height 11
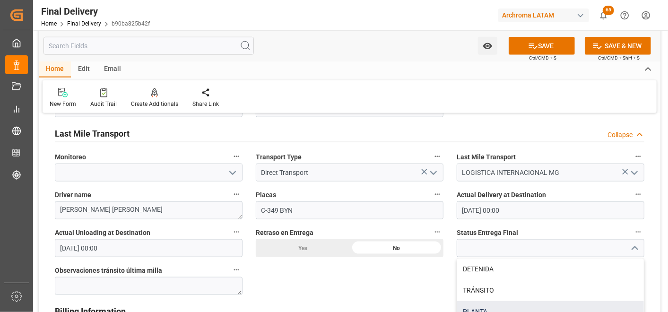
click at [514, 304] on div "PLANTA" at bounding box center [550, 311] width 187 height 21
type input "PLANTA"
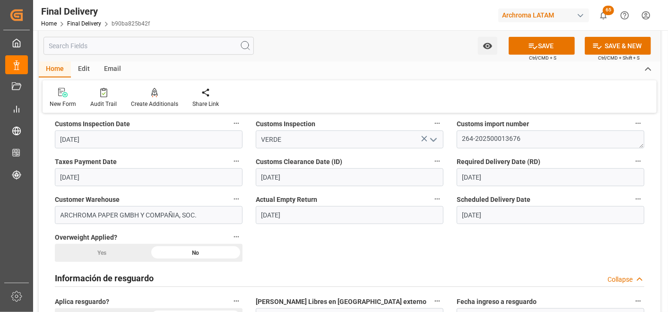
scroll to position [262, 0]
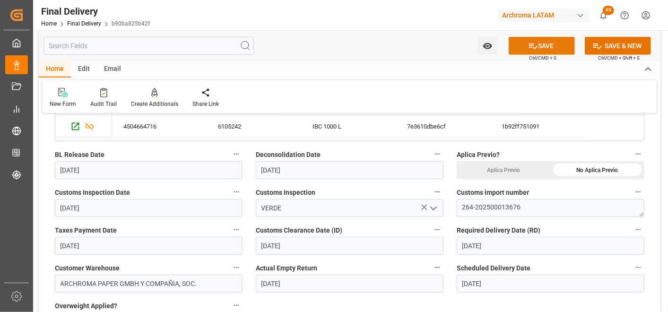
click at [561, 48] on button "SAVE" at bounding box center [542, 46] width 66 height 18
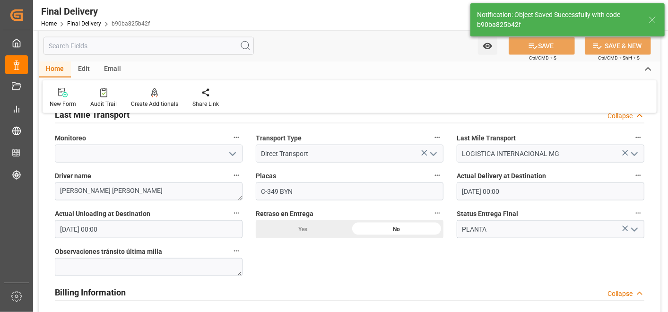
type input "Unloaded"
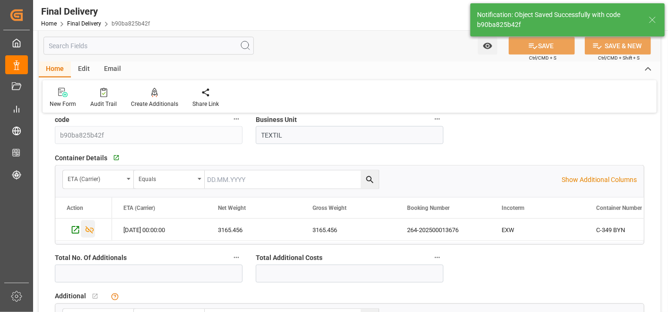
scroll to position [788, 0]
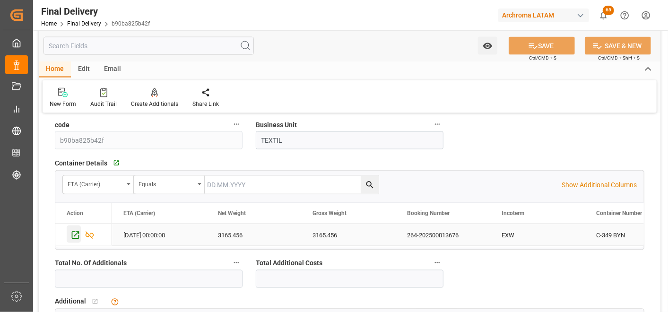
click at [74, 234] on icon "Press SPACE to select this row." at bounding box center [75, 235] width 10 height 10
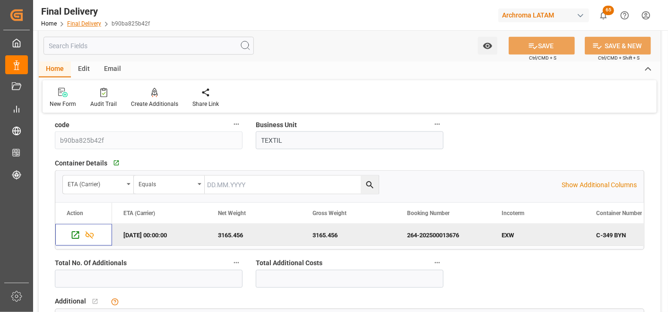
click at [84, 24] on link "Final Delivery" at bounding box center [84, 23] width 34 height 7
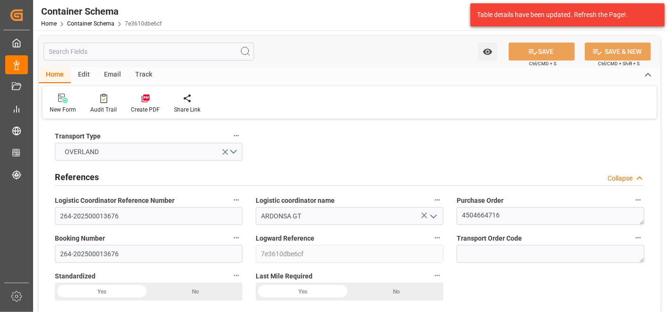
type input "0"
type input "1"
type input "56"
type input "3165.456"
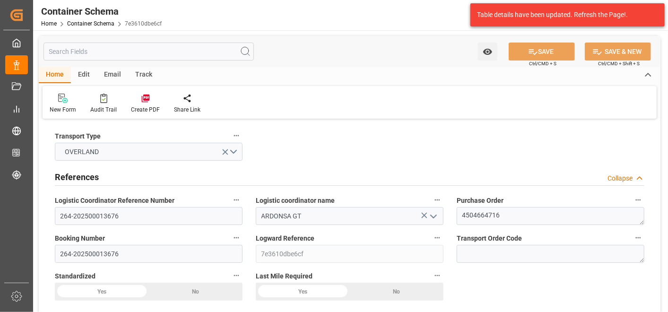
type input "GTTUC"
type input "1"
type input "[DATE] 00:00"
type input "[DATE]"
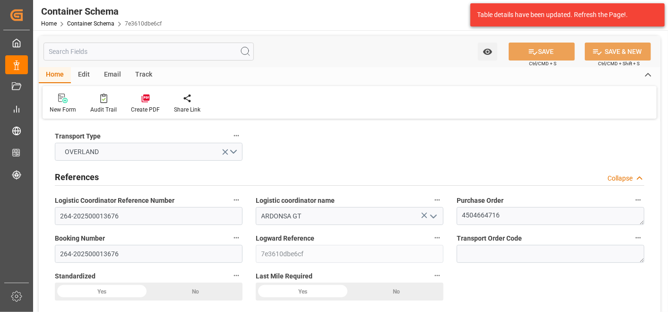
type input "[DATE]"
type input "[DATE] 19:32"
type input "[DATE] 16:08"
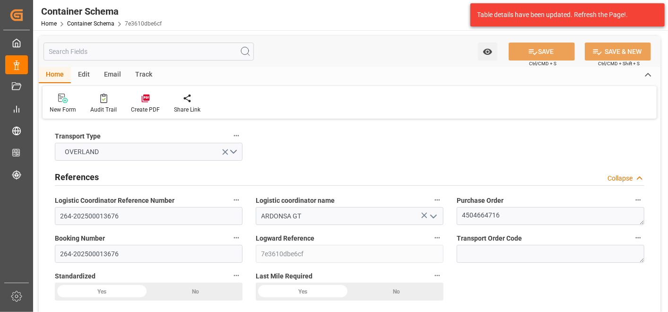
type input "[DATE]"
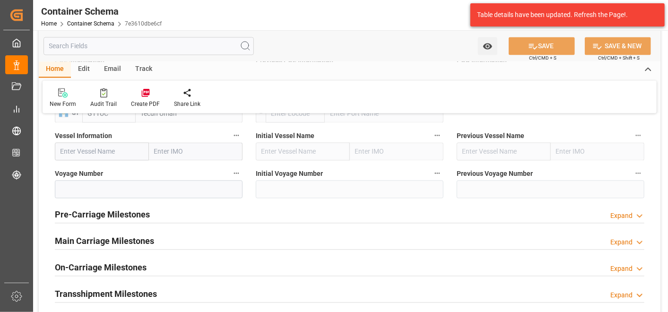
scroll to position [1156, 0]
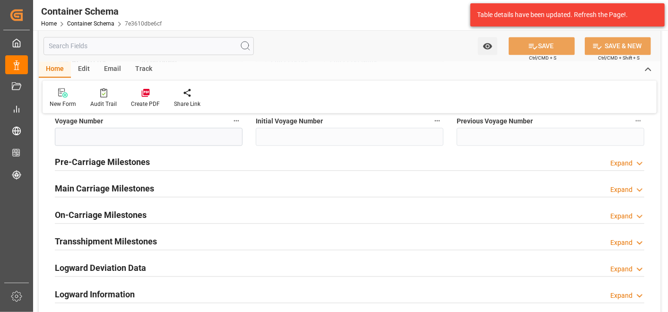
click at [139, 185] on h2 "Main Carriage Milestones" at bounding box center [104, 188] width 99 height 13
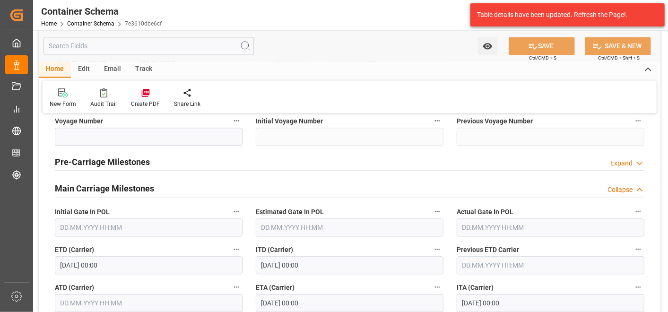
click at [135, 181] on div "Main Carriage Milestones" at bounding box center [104, 188] width 99 height 18
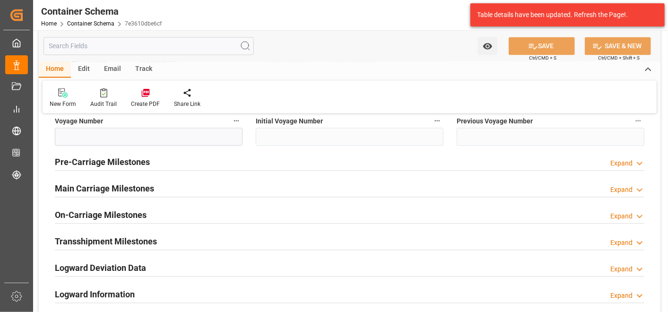
click at [100, 213] on h2 "On-Carriage Milestones" at bounding box center [101, 215] width 92 height 13
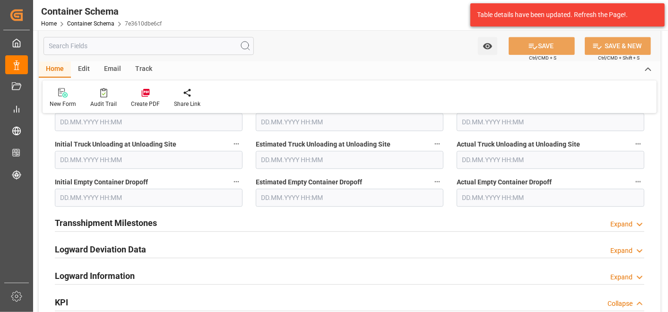
scroll to position [1366, 0]
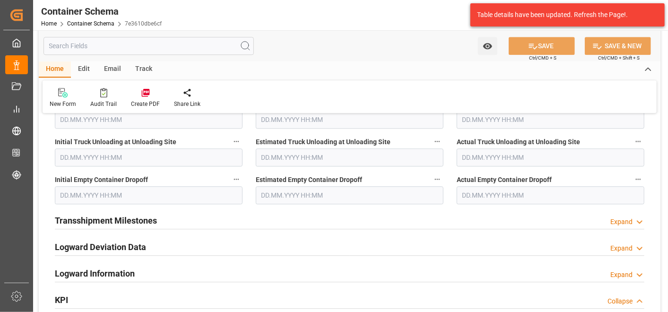
click at [505, 192] on input "text" at bounding box center [551, 195] width 188 height 18
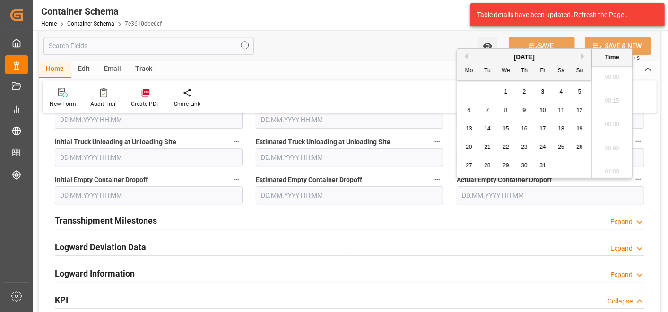
scroll to position [1327, 0]
click at [543, 91] on span "3" at bounding box center [542, 91] width 3 height 7
type input "[DATE] 00:00"
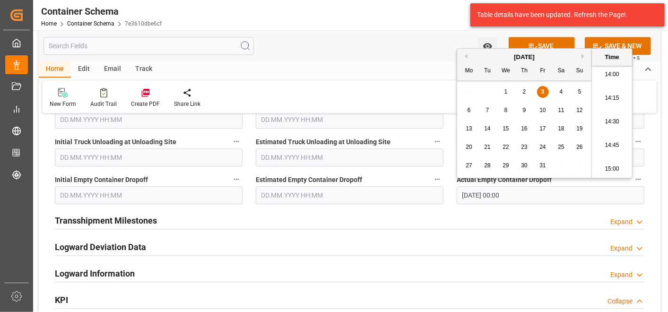
click at [408, 80] on div "New Form Audit Trail Create PDF Share Link" at bounding box center [350, 96] width 614 height 33
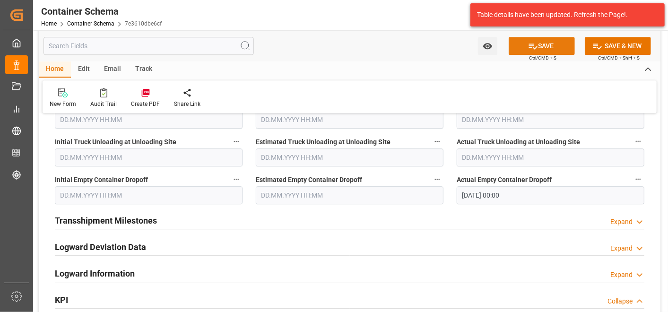
click at [525, 47] on button "SAVE" at bounding box center [542, 46] width 66 height 18
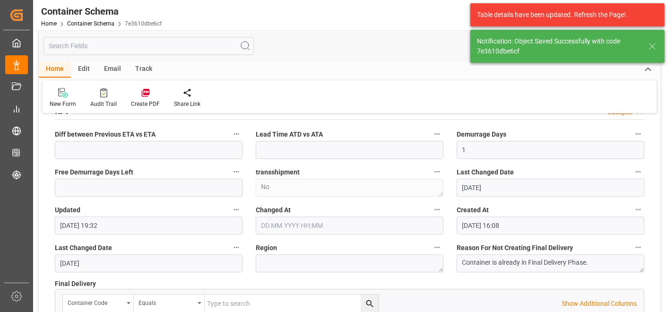
scroll to position [1177, 0]
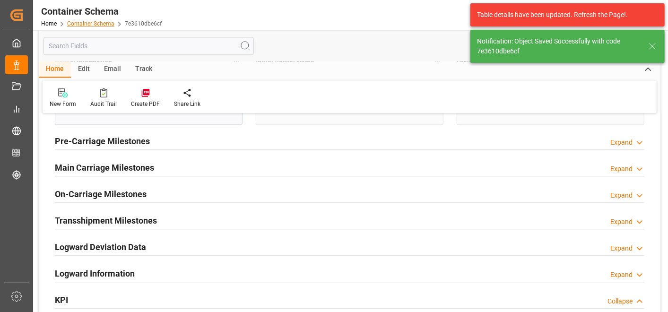
click at [97, 22] on link "Container Schema" at bounding box center [90, 23] width 47 height 7
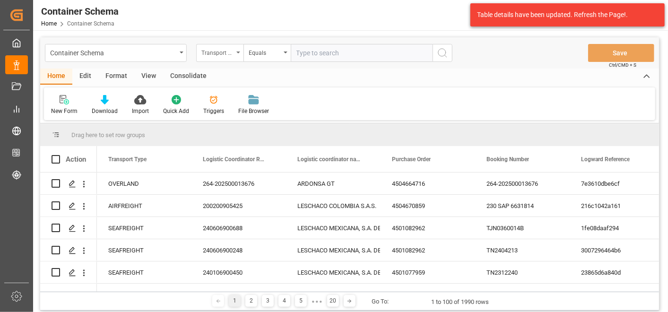
click at [207, 46] on div "Transport Type" at bounding box center [217, 51] width 32 height 11
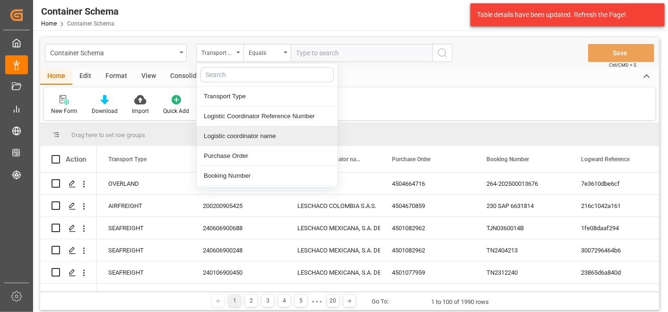
click at [244, 150] on div "Purchase Order" at bounding box center [267, 156] width 141 height 20
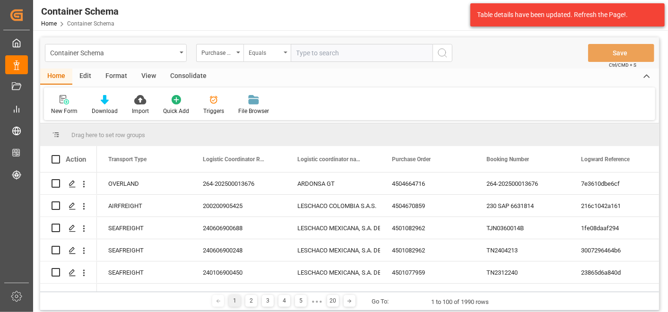
click at [271, 55] on div "Equals" at bounding box center [265, 51] width 32 height 11
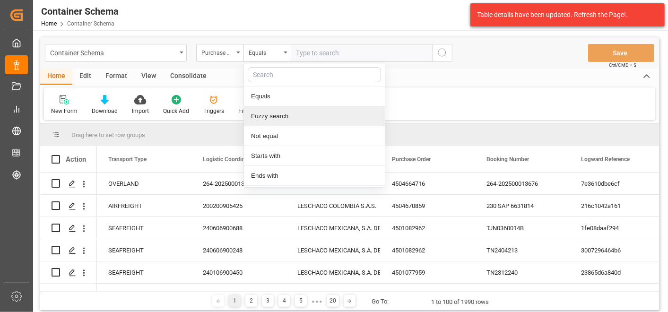
click at [288, 123] on div "Fuzzy search" at bounding box center [314, 116] width 141 height 20
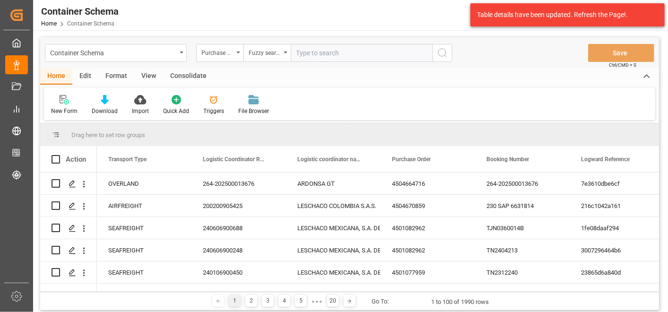
paste input "4504634531"
type input "4504634531"
click at [443, 53] on icon "search button" at bounding box center [442, 52] width 11 height 11
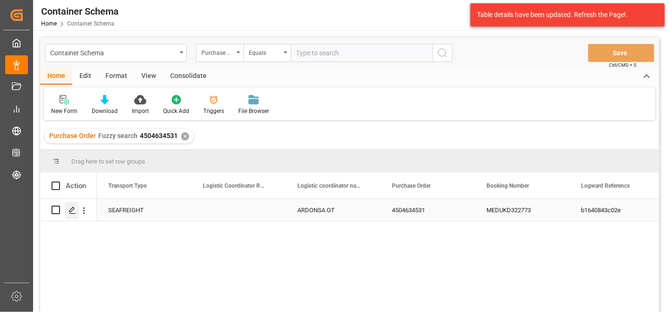
click at [73, 213] on line "Press SPACE to select this row." at bounding box center [73, 213] width 6 height 0
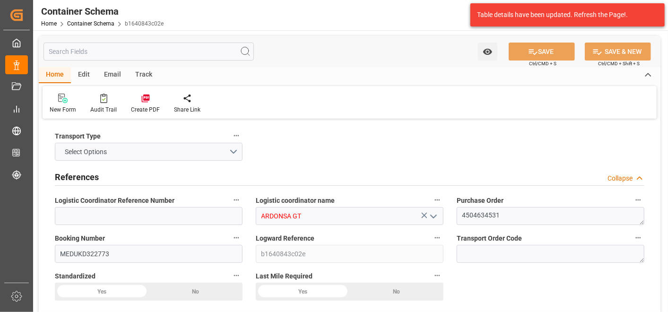
type input "0"
type input "1"
type input "14"
type input "15400"
type input "16170"
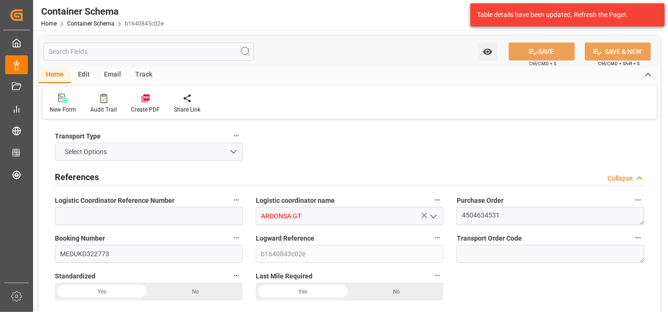
type input "MSC"
type input "Mediterranean Shipping Company"
type input "INHZA"
type input "GTPRQ"
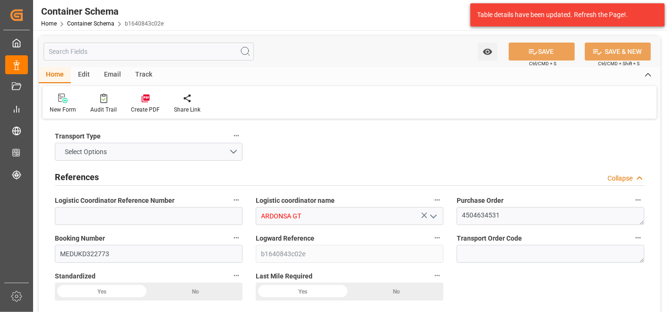
type input "GTPRQ"
type input "9196838"
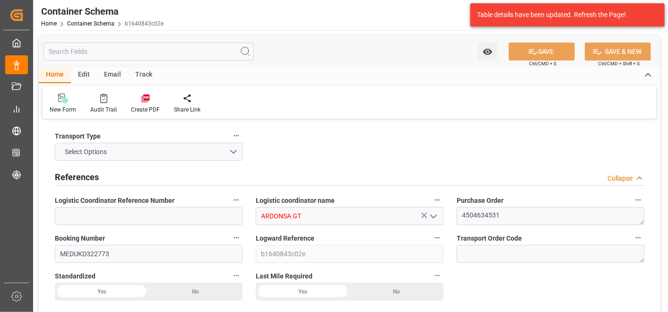
type input "0"
type input "[DATE] 08:15"
type input "[DATE]"
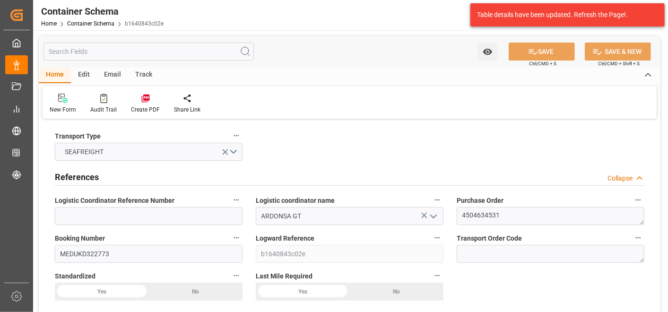
type input "[DATE]"
type input "[DATE] 09:58"
type input "[DATE] 13:19"
type input "[DATE]"
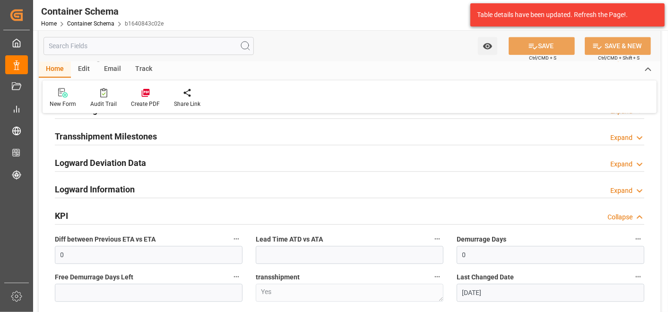
scroll to position [1156, 0]
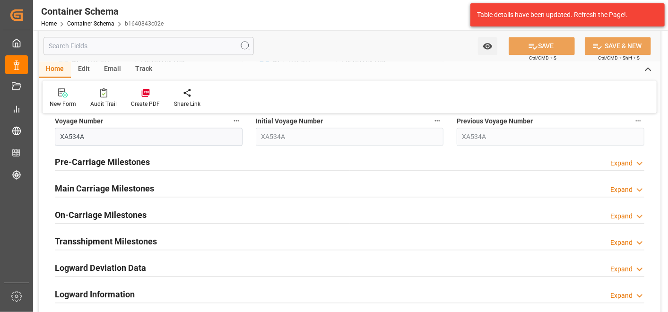
click at [111, 205] on div "On-Carriage Milestones Expand" at bounding box center [349, 215] width 603 height 26
click at [115, 210] on h2 "On-Carriage Milestones" at bounding box center [101, 215] width 92 height 13
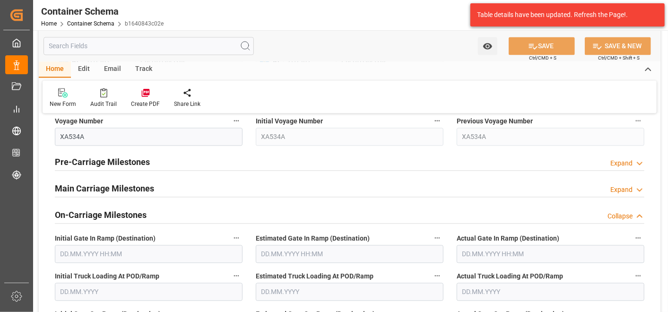
click at [118, 211] on h2 "On-Carriage Milestones" at bounding box center [101, 215] width 92 height 13
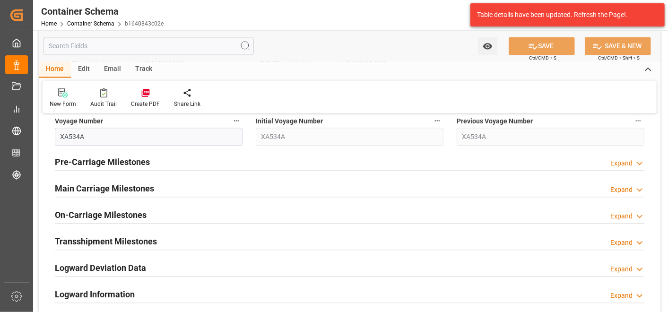
click at [117, 185] on h2 "Main Carriage Milestones" at bounding box center [104, 188] width 99 height 13
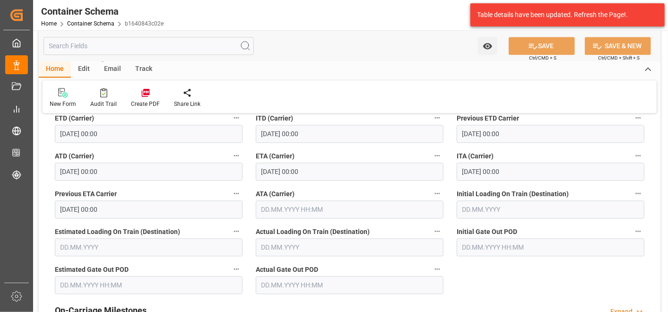
scroll to position [1261, 0]
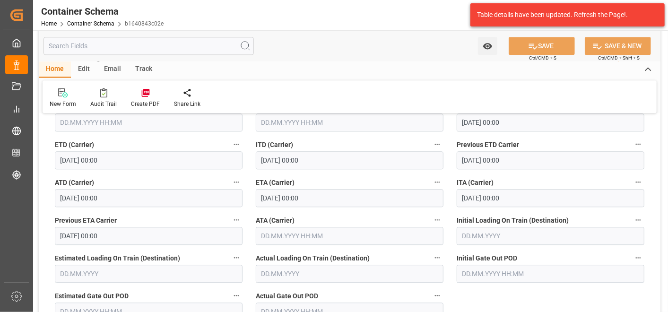
click at [276, 200] on input "[DATE] 00:00" at bounding box center [350, 198] width 188 height 18
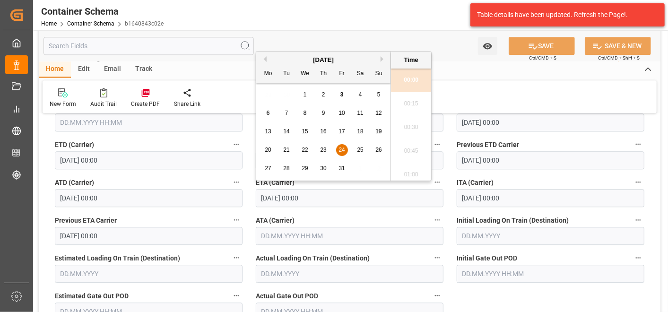
click at [287, 168] on span "28" at bounding box center [286, 168] width 6 height 7
type input "[DATE] 00:00"
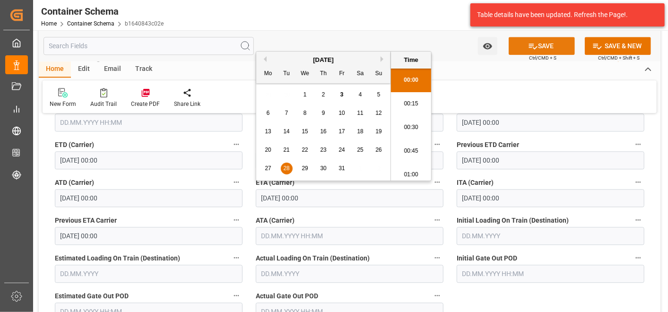
click at [531, 45] on icon at bounding box center [533, 47] width 9 height 6
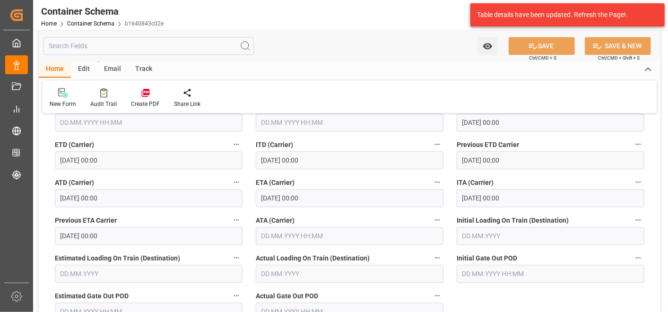
click at [449, 183] on div "ETA (Carrier) [DATE] 00:00" at bounding box center [349, 192] width 201 height 38
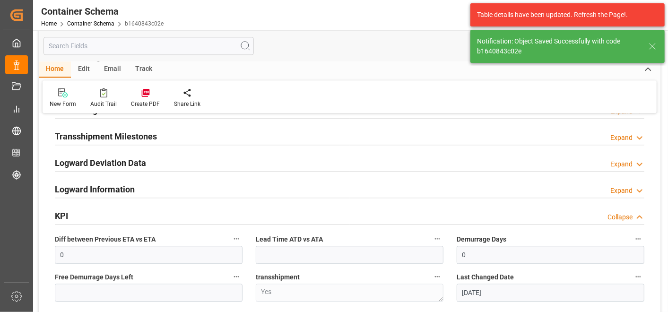
type input "4"
type input "[DATE] 19:35"
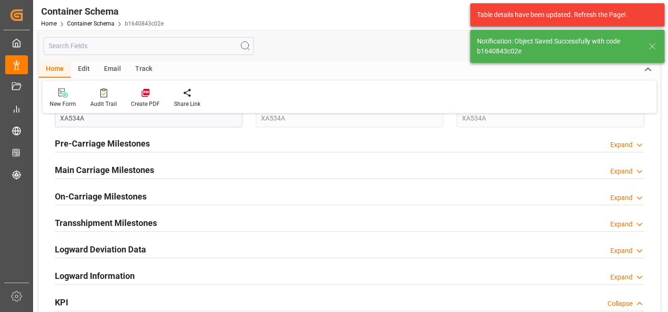
scroll to position [1156, 0]
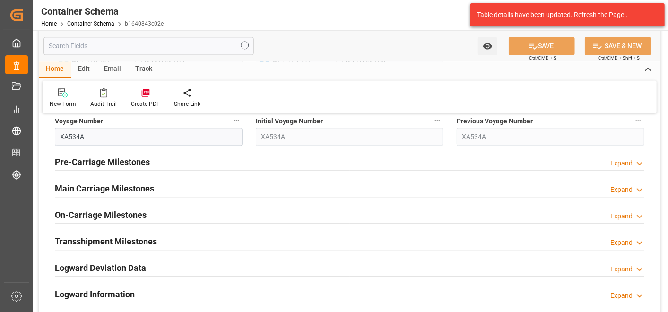
click at [91, 185] on h2 "Main Carriage Milestones" at bounding box center [104, 188] width 99 height 13
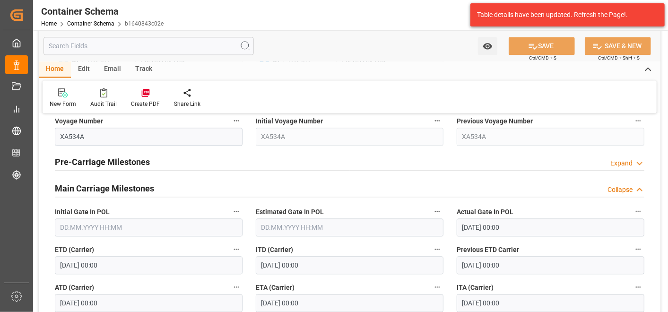
scroll to position [1261, 0]
